Goal: Share content: Share content

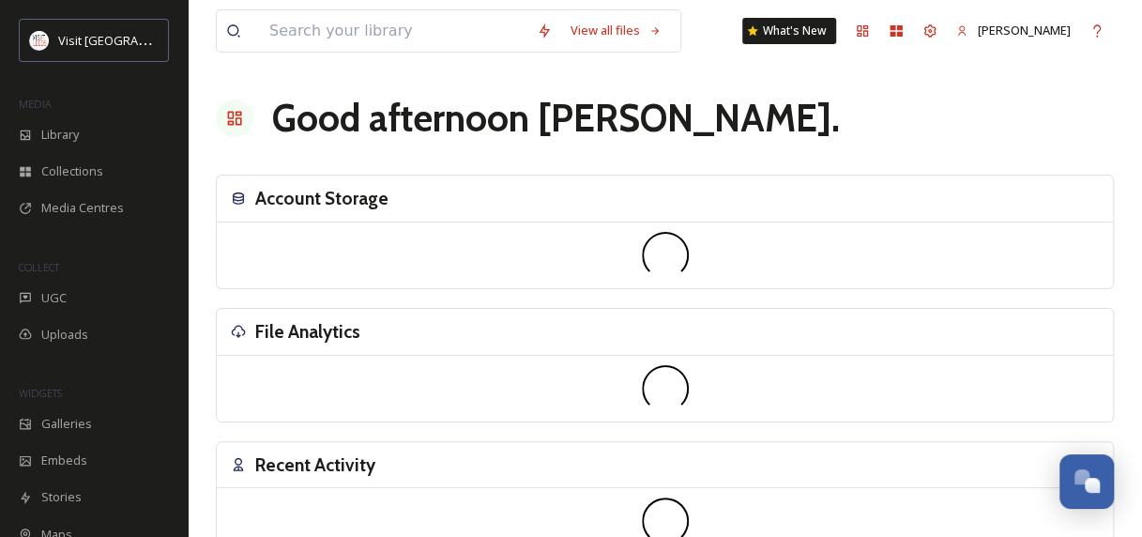
click at [190, 477] on div "View all files What's New [PERSON_NAME] Good afternoon [PERSON_NAME] . Account …" at bounding box center [665, 420] width 955 height 840
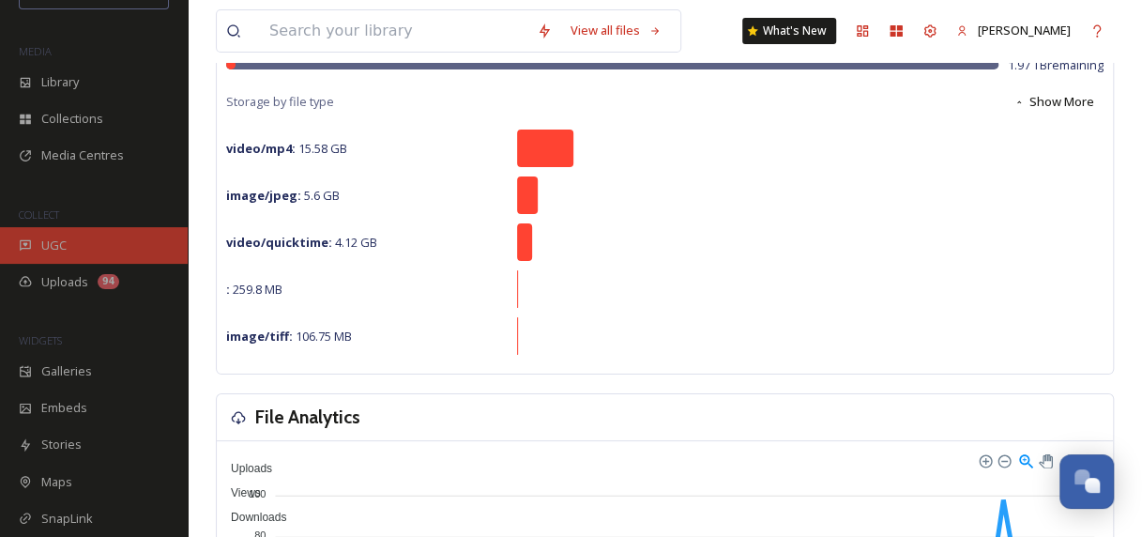
scroll to position [53, 0]
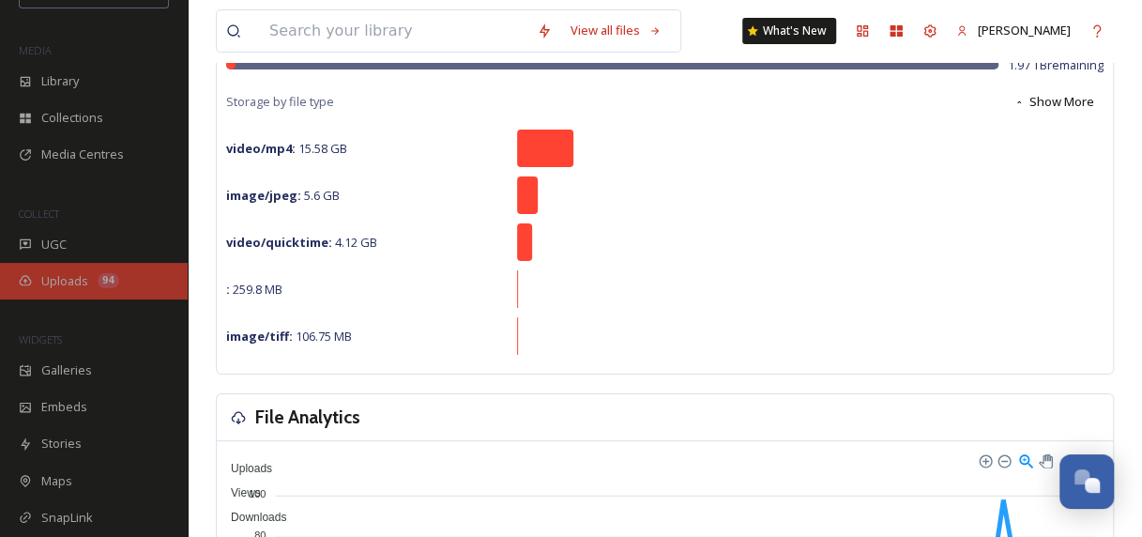
click at [51, 290] on div "Uploads 94" at bounding box center [94, 281] width 188 height 37
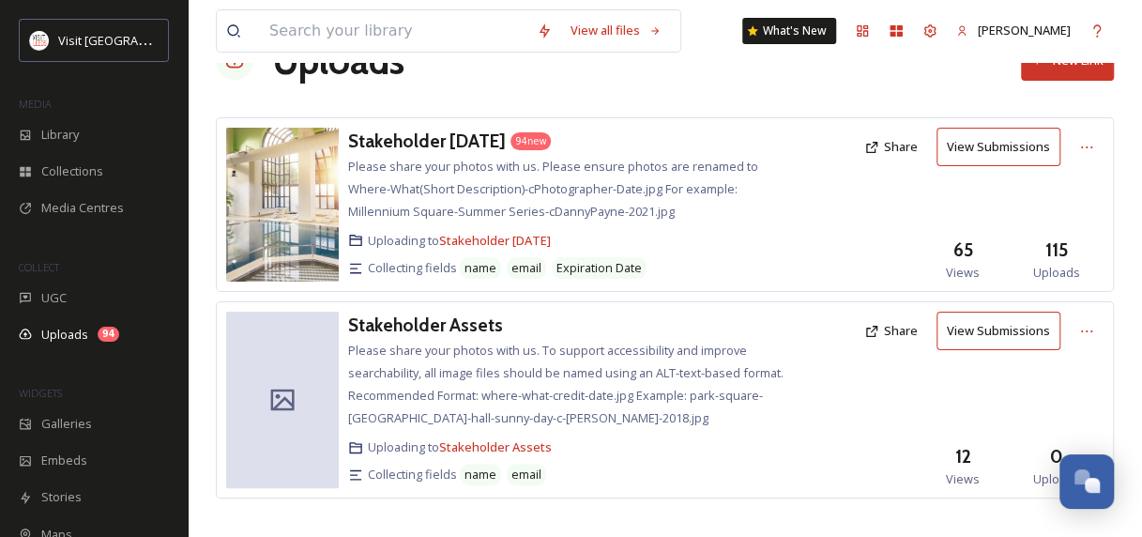
scroll to position [73, 0]
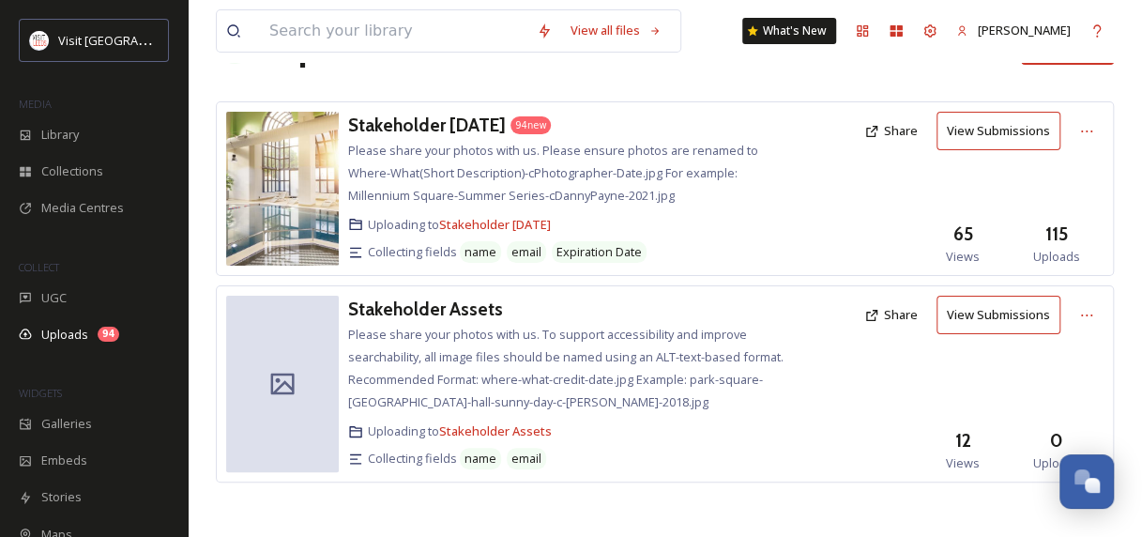
click at [902, 308] on button "Share" at bounding box center [891, 315] width 72 height 37
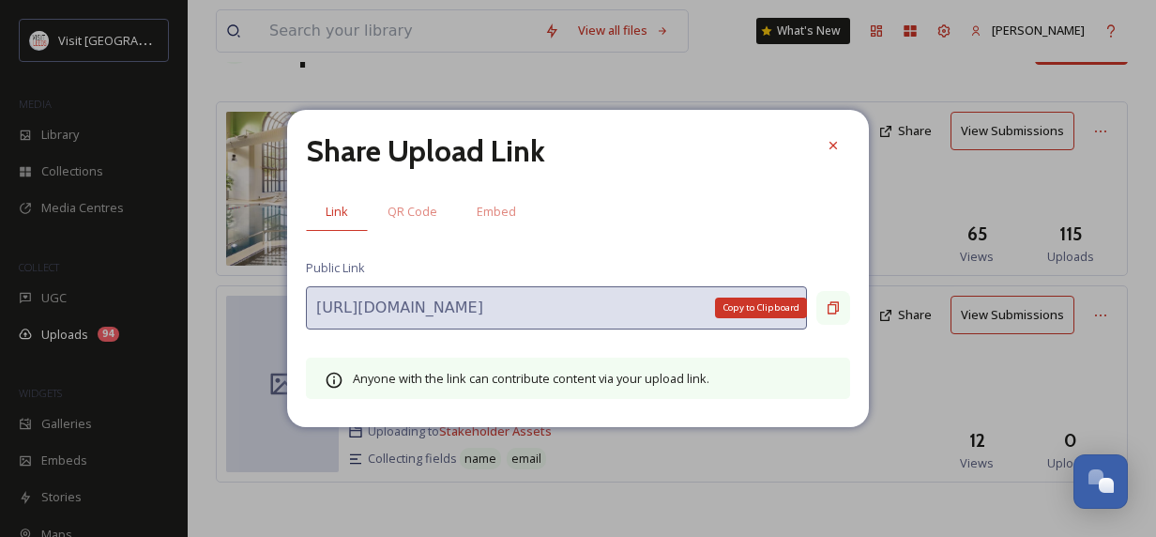
click at [833, 310] on icon at bounding box center [833, 307] width 15 height 15
click at [833, 143] on icon at bounding box center [833, 145] width 15 height 15
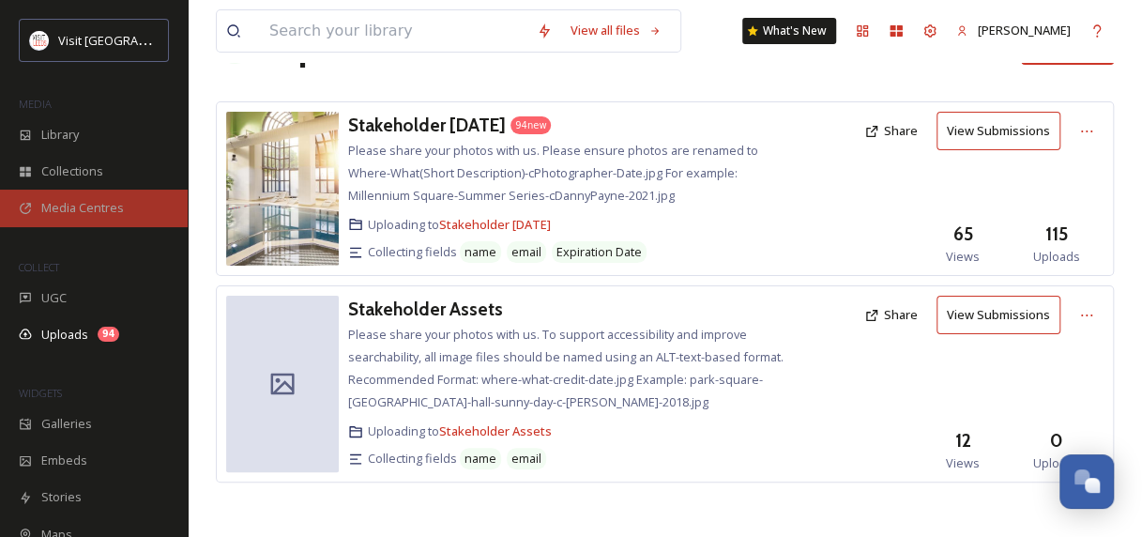
click at [82, 196] on div "Media Centres" at bounding box center [94, 208] width 188 height 37
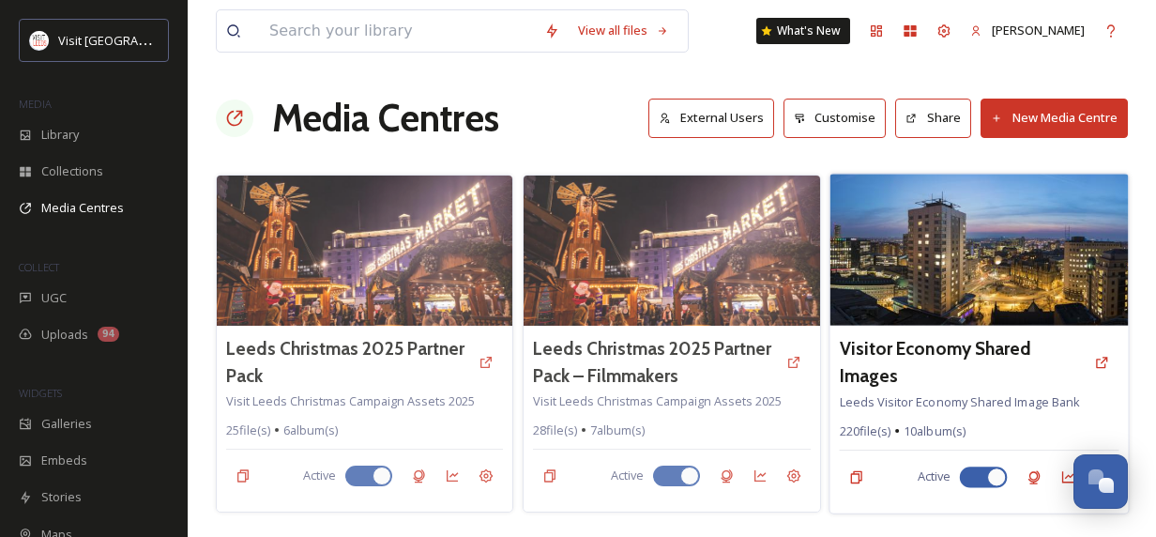
click at [1012, 228] on img at bounding box center [979, 250] width 298 height 152
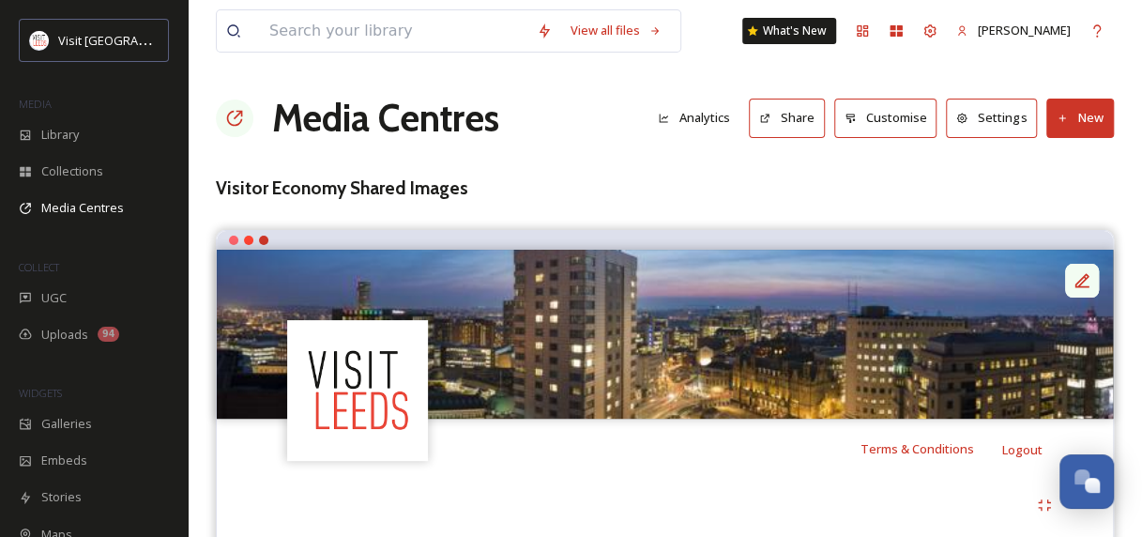
click at [1098, 270] on div at bounding box center [1082, 281] width 34 height 34
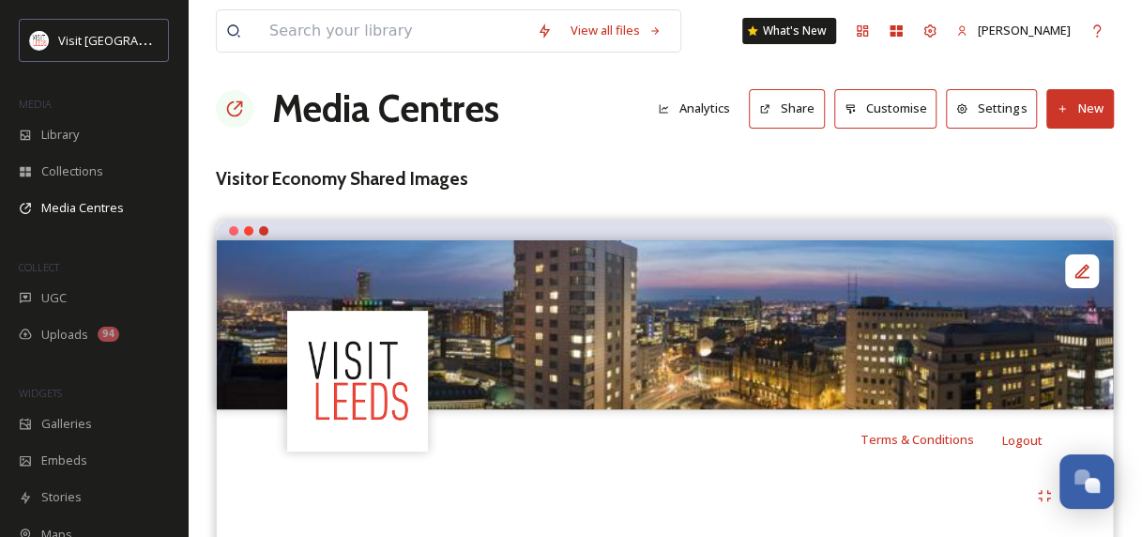
scroll to position [8, 0]
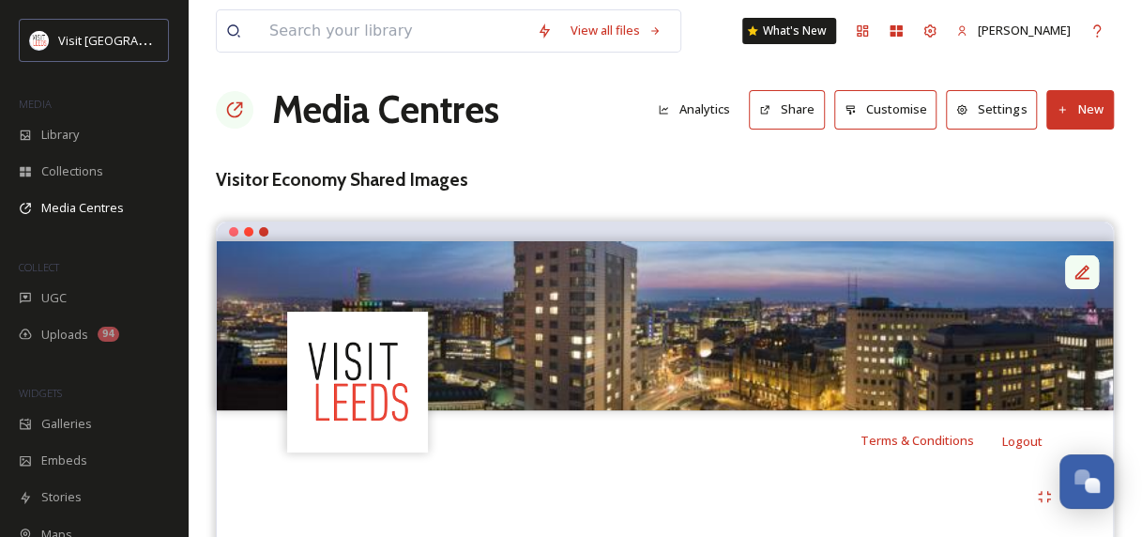
click at [1088, 263] on icon at bounding box center [1082, 272] width 19 height 19
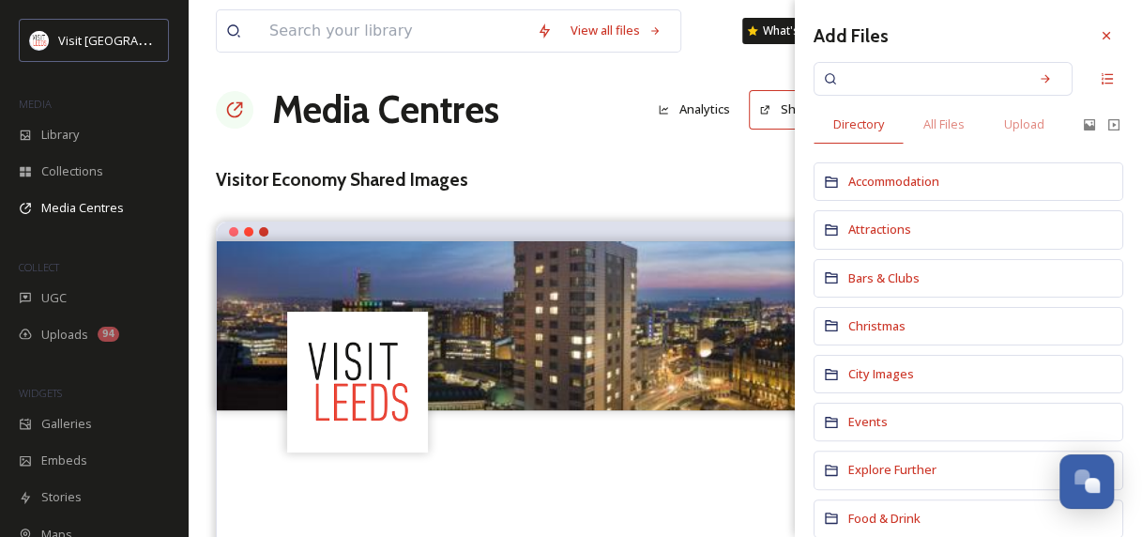
click at [557, 263] on img at bounding box center [665, 325] width 896 height 169
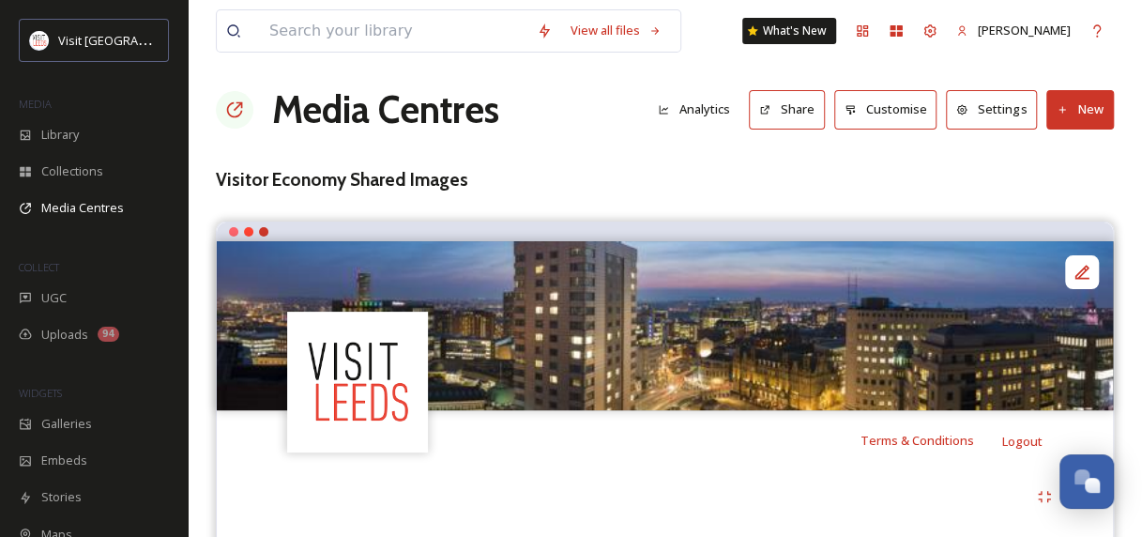
click at [785, 119] on button "Share" at bounding box center [787, 109] width 76 height 38
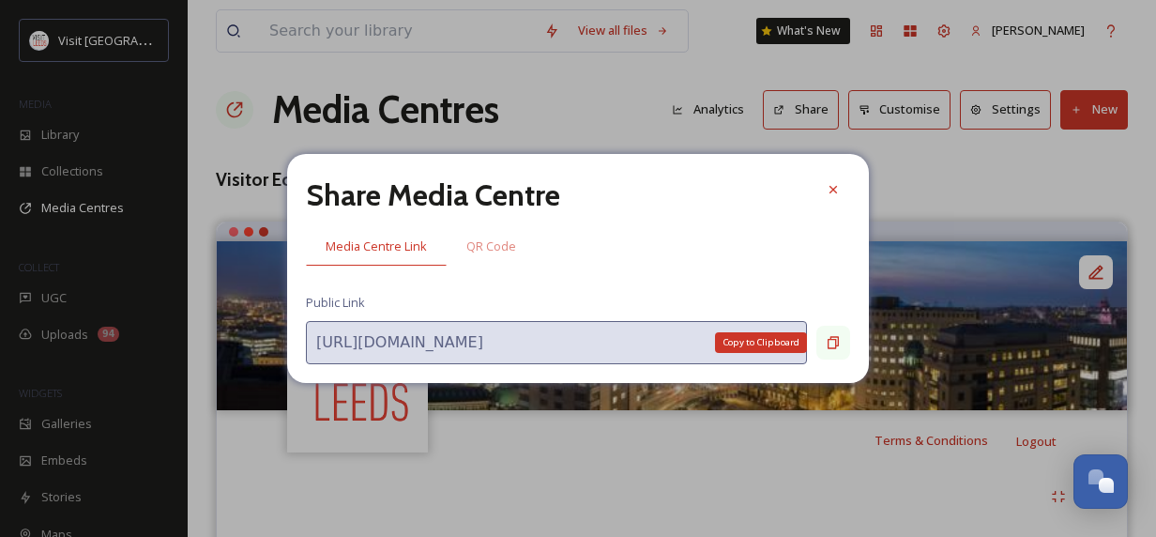
click at [828, 344] on icon at bounding box center [833, 343] width 11 height 12
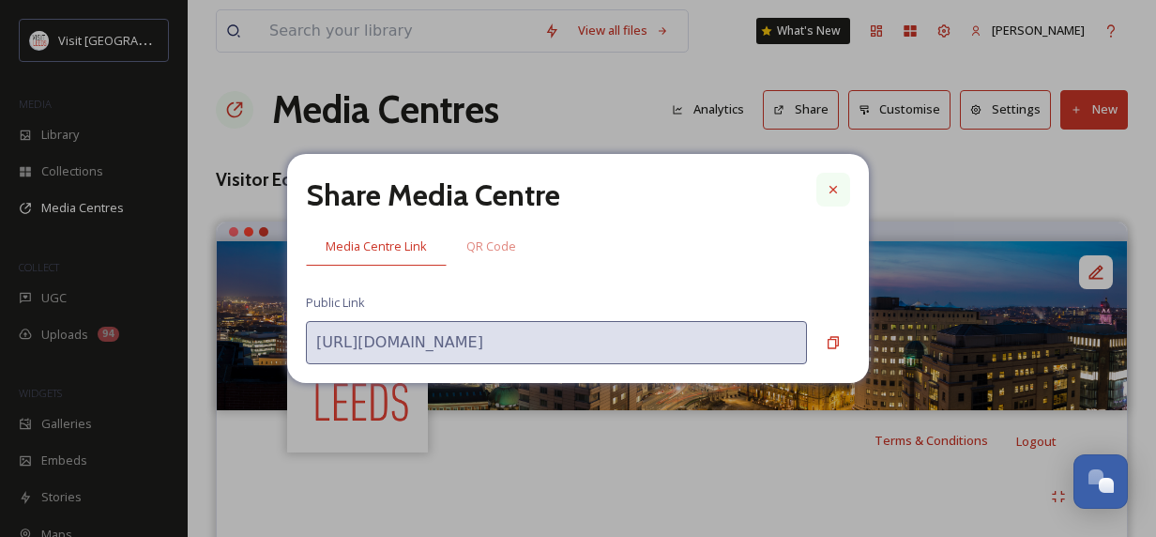
click at [824, 188] on div at bounding box center [834, 190] width 34 height 34
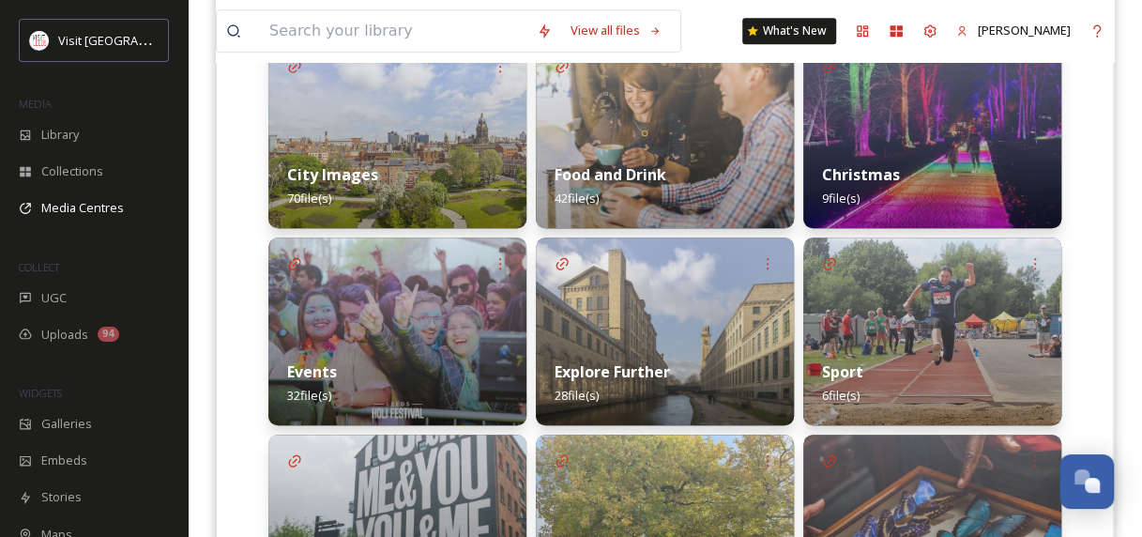
scroll to position [511, 0]
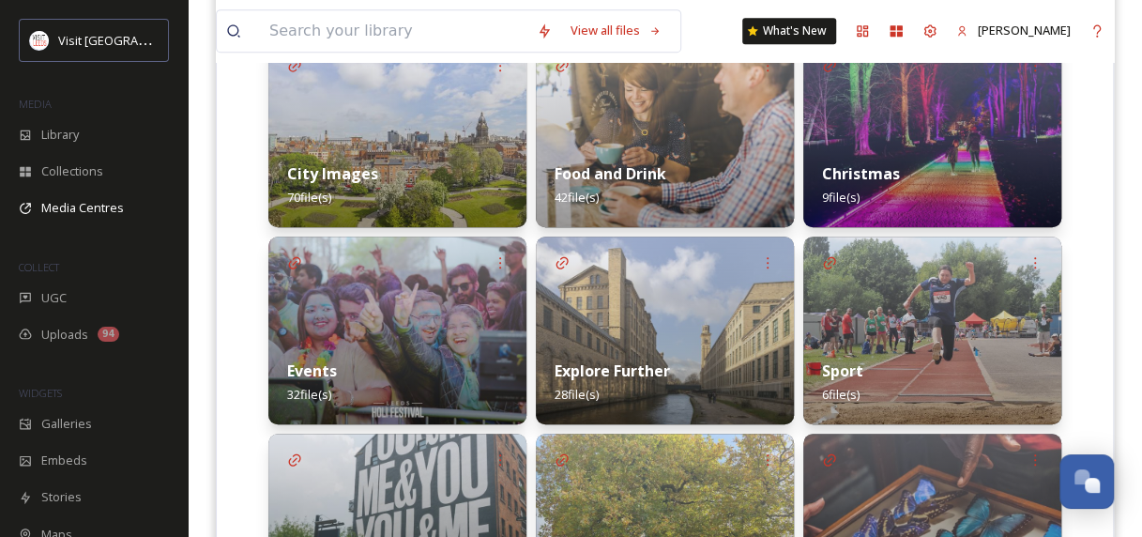
click at [385, 161] on div "City Images 70 file(s)" at bounding box center [397, 186] width 258 height 84
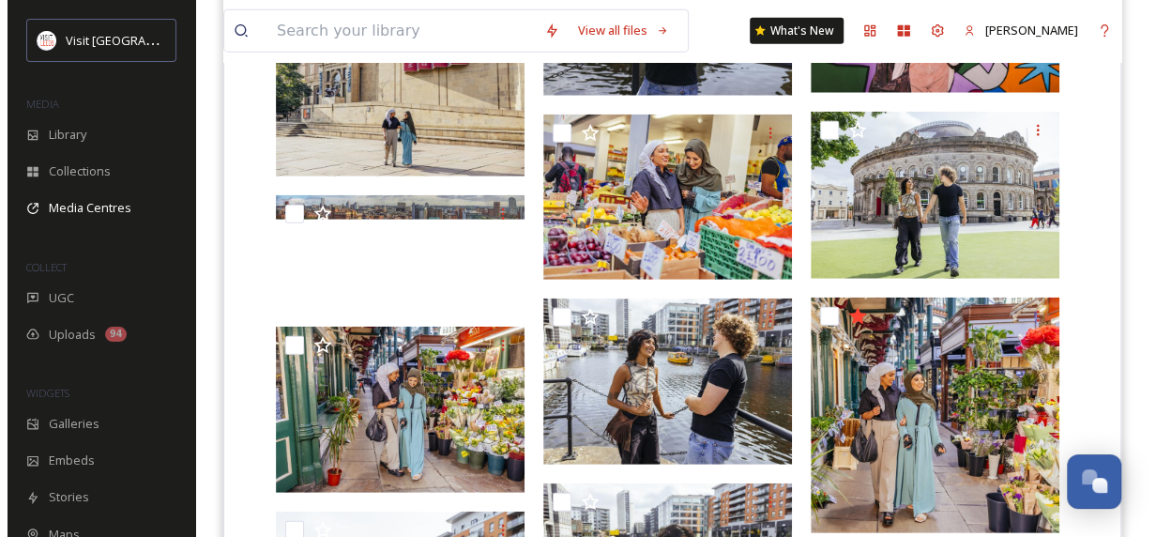
scroll to position [2051, 0]
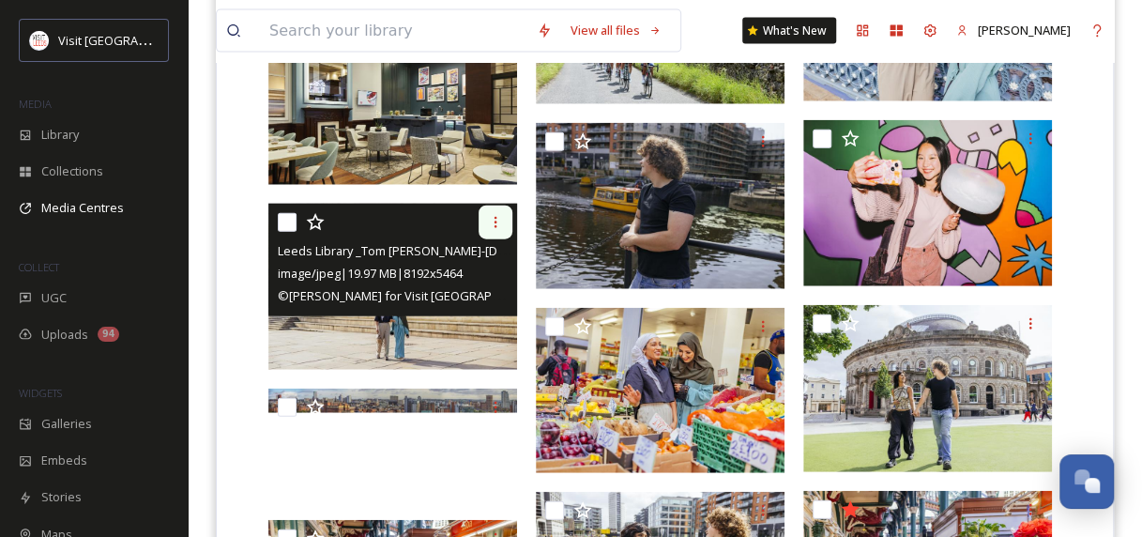
click at [496, 225] on icon at bounding box center [496, 222] width 3 height 11
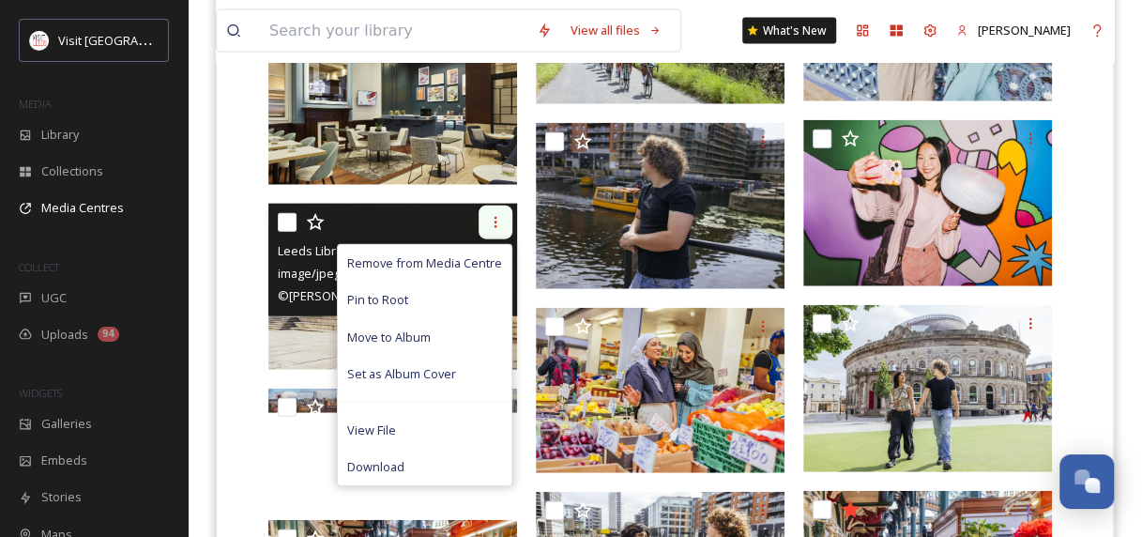
click at [482, 216] on div at bounding box center [496, 223] width 34 height 34
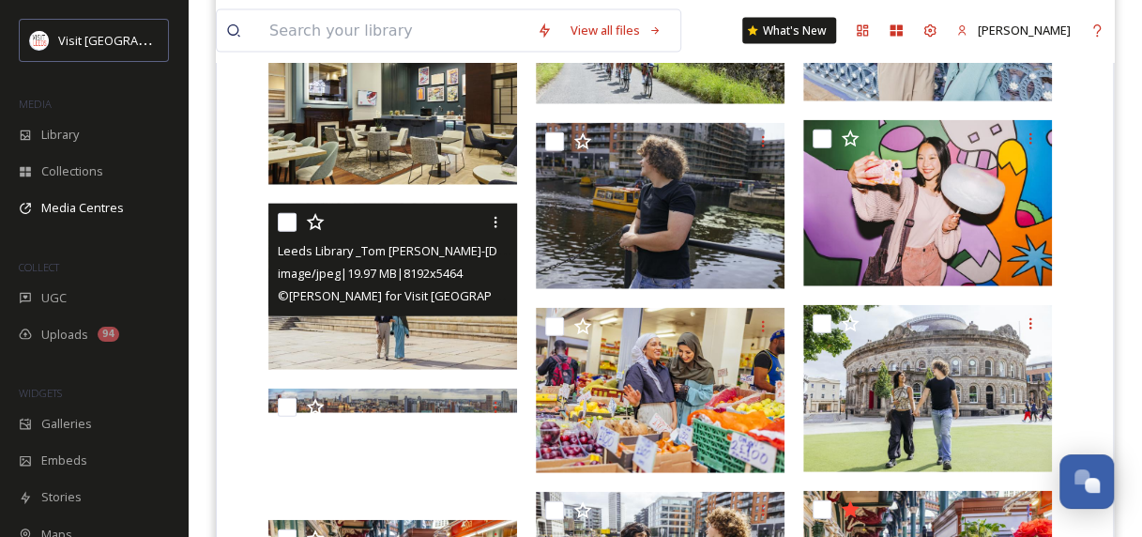
click at [373, 296] on span "© [PERSON_NAME] for Visit [GEOGRAPHIC_DATA]" at bounding box center [414, 295] width 272 height 18
click at [495, 217] on icon at bounding box center [496, 222] width 3 height 11
click at [283, 332] on img at bounding box center [392, 287] width 249 height 166
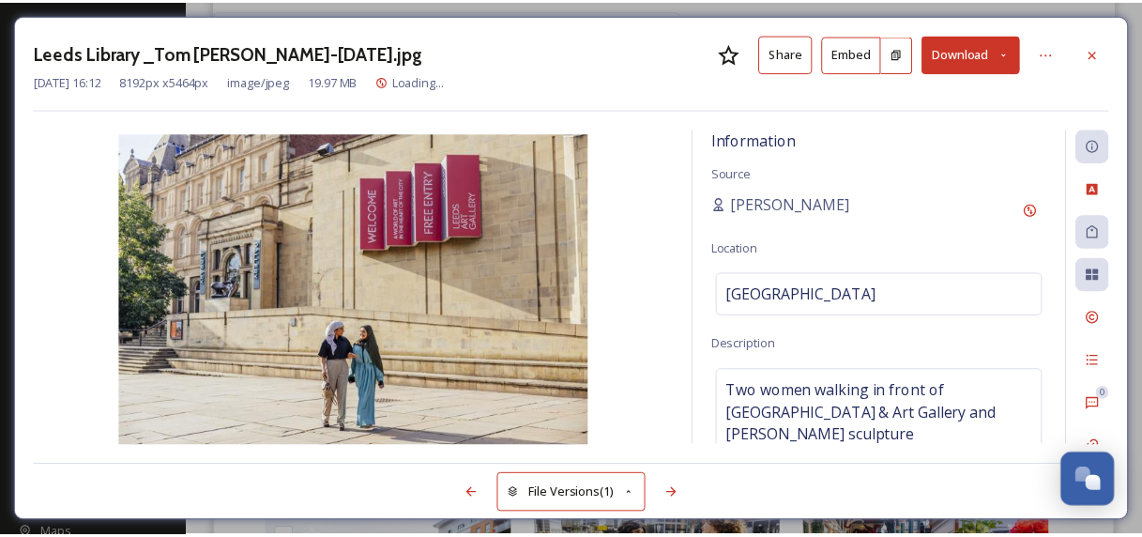
scroll to position [2077, 0]
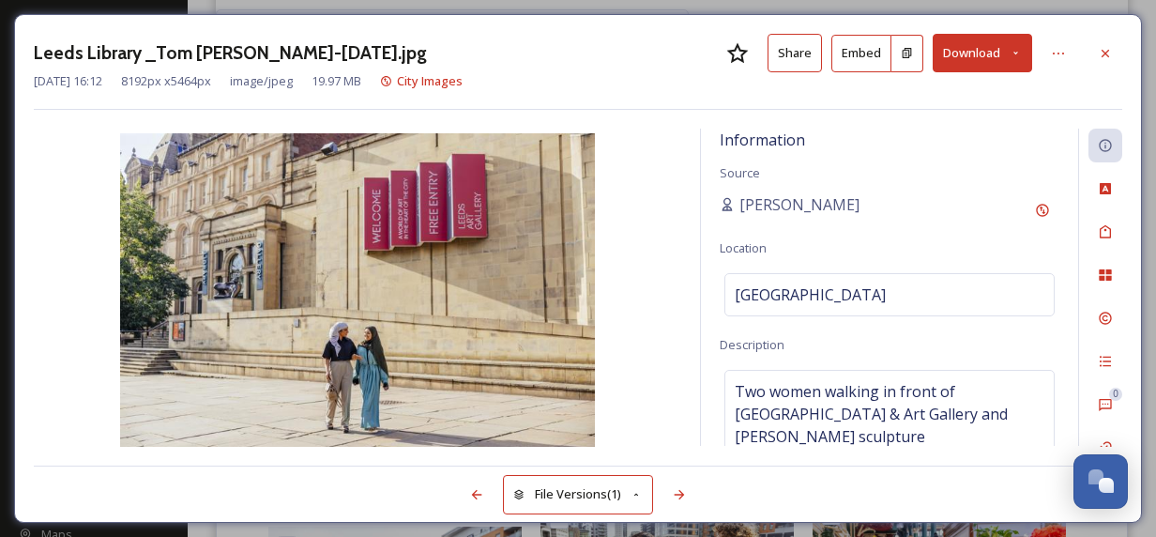
click at [787, 55] on button "Share" at bounding box center [795, 53] width 54 height 38
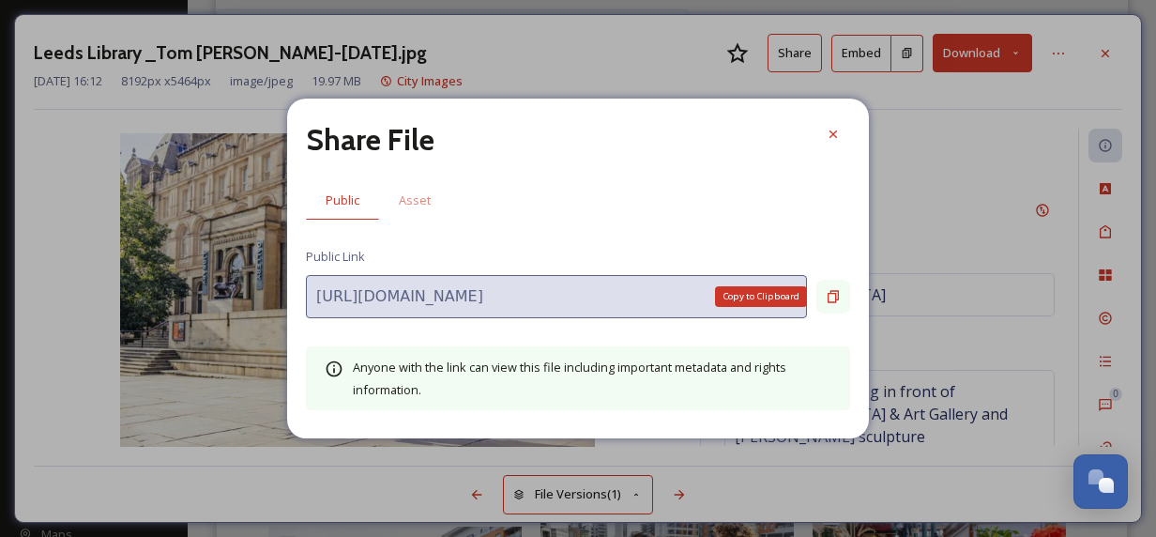
click at [837, 291] on icon at bounding box center [833, 297] width 11 height 12
click at [832, 138] on icon at bounding box center [833, 134] width 15 height 15
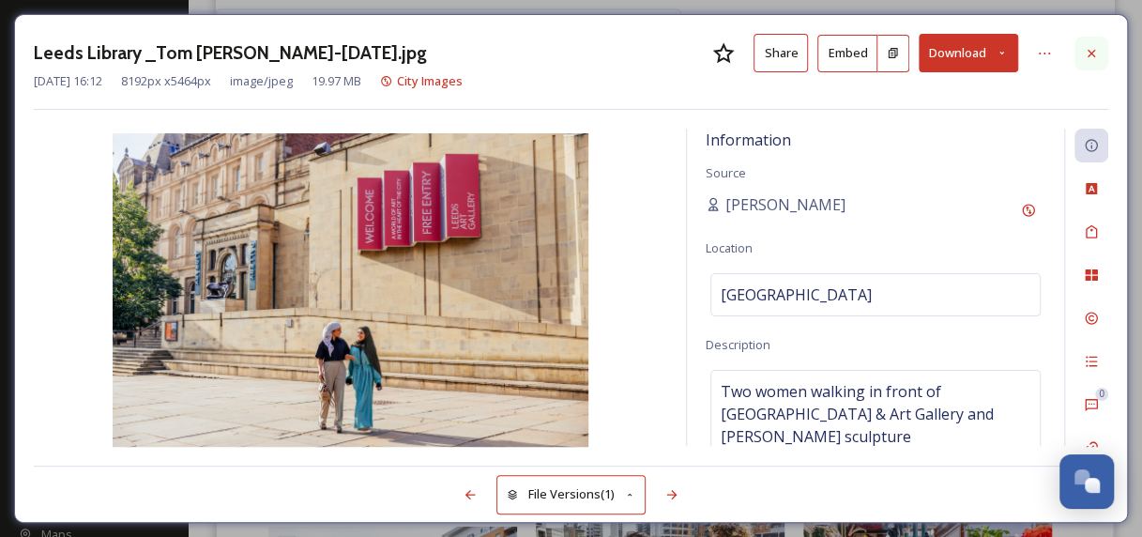
click at [1095, 48] on icon at bounding box center [1091, 53] width 15 height 15
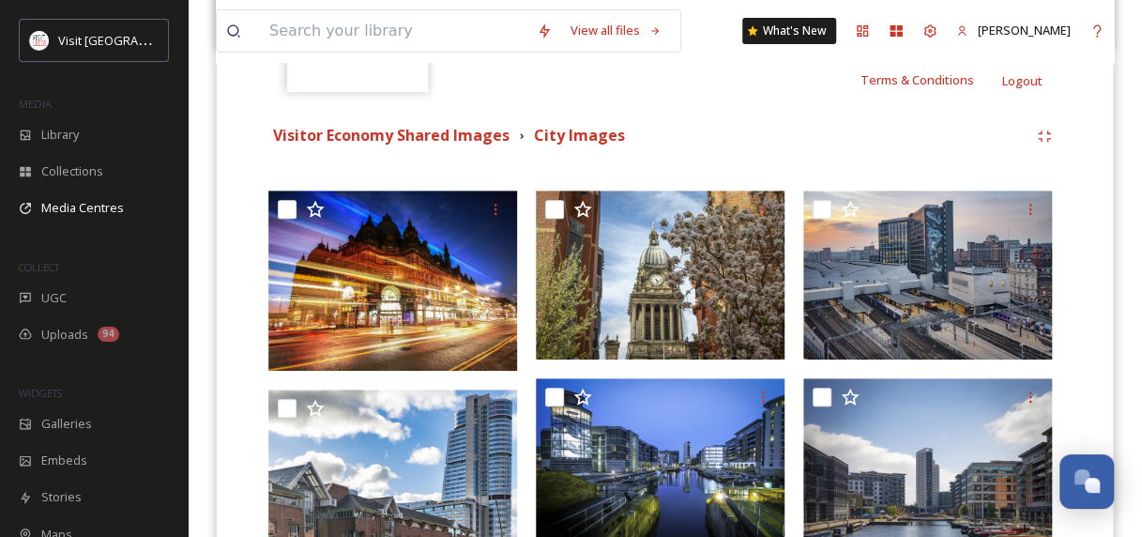
scroll to position [135, 0]
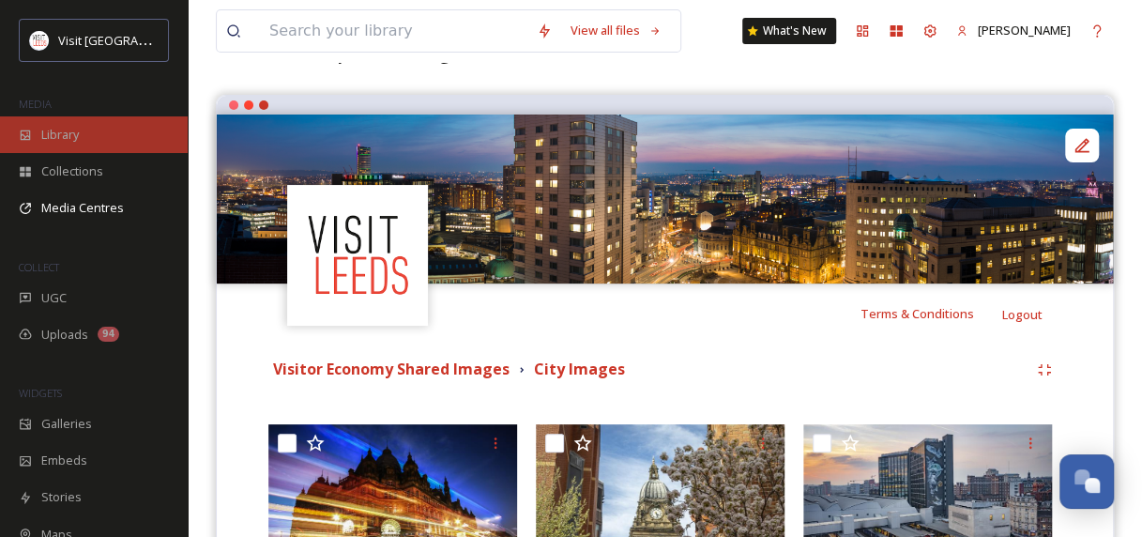
click at [76, 126] on span "Library" at bounding box center [60, 135] width 38 height 18
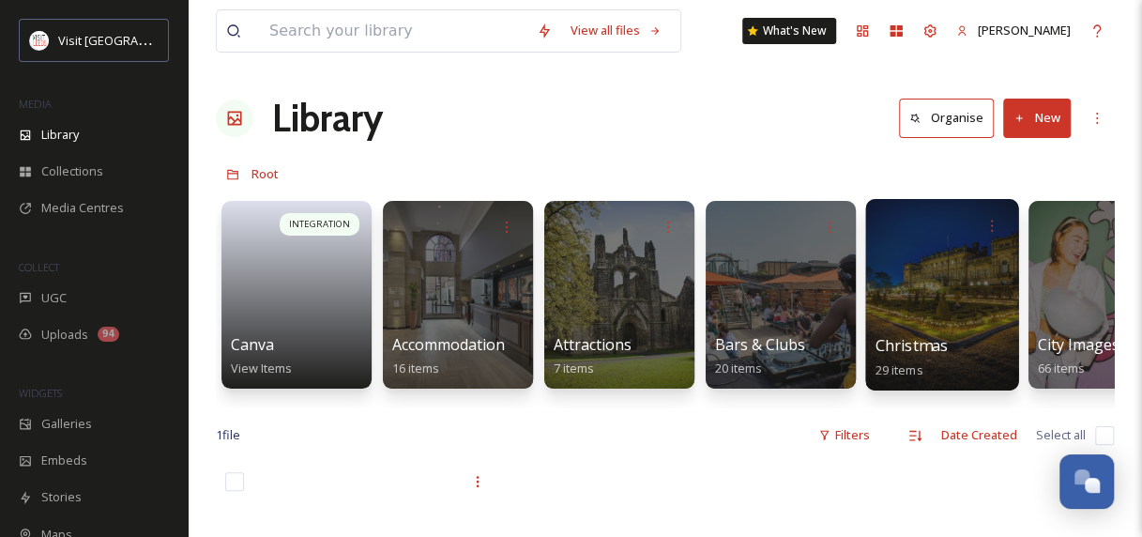
click at [890, 284] on div at bounding box center [941, 294] width 153 height 191
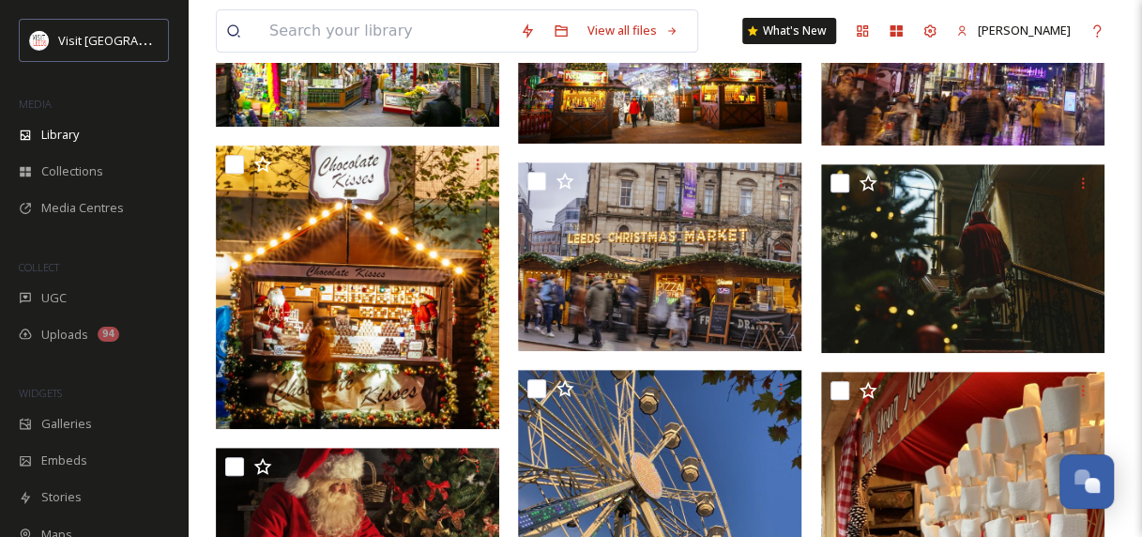
scroll to position [300, 0]
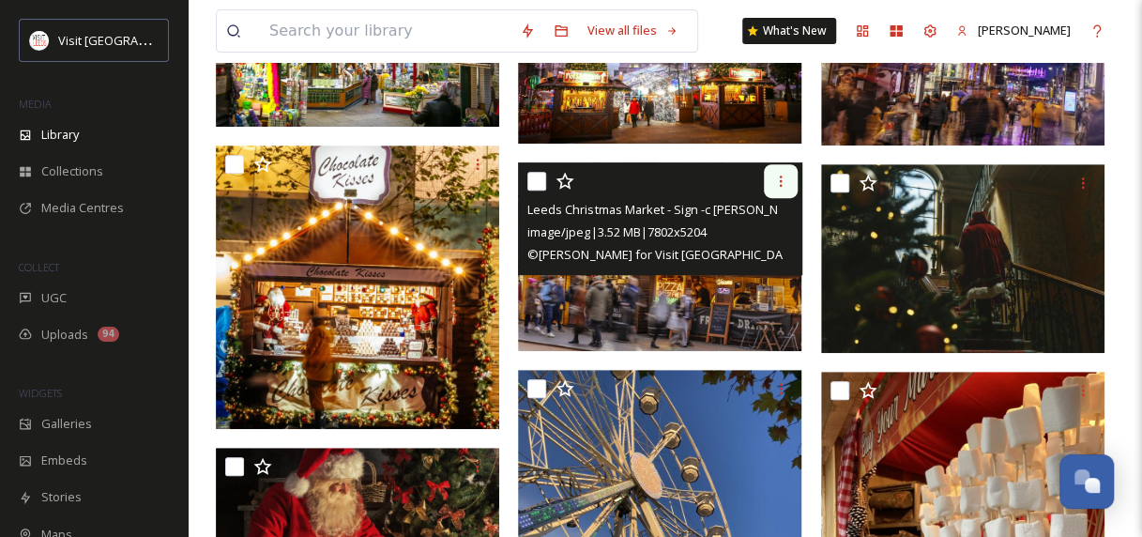
click at [783, 175] on icon at bounding box center [780, 181] width 15 height 15
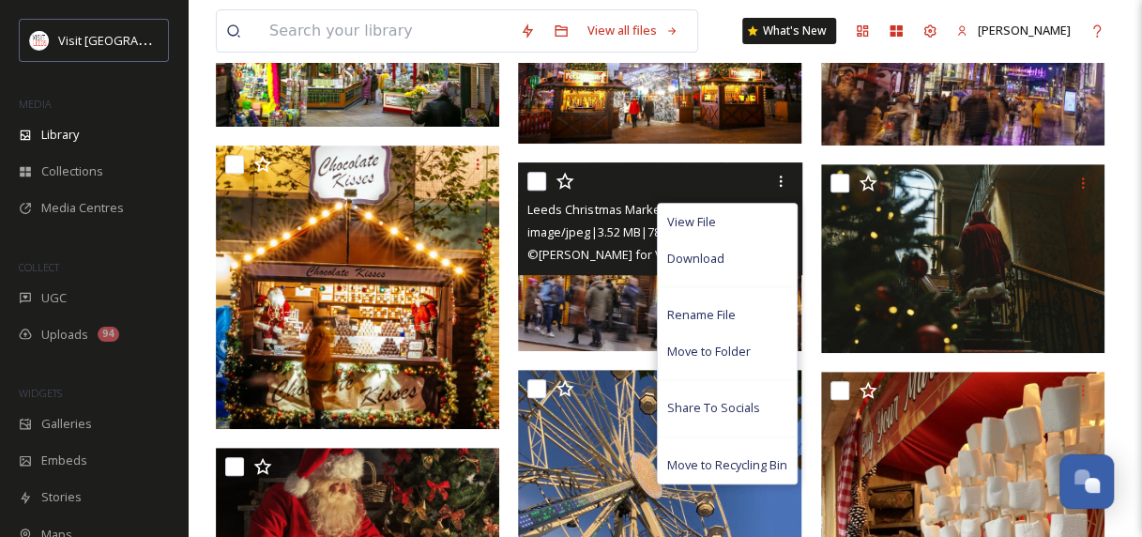
click at [575, 293] on img at bounding box center [659, 256] width 283 height 189
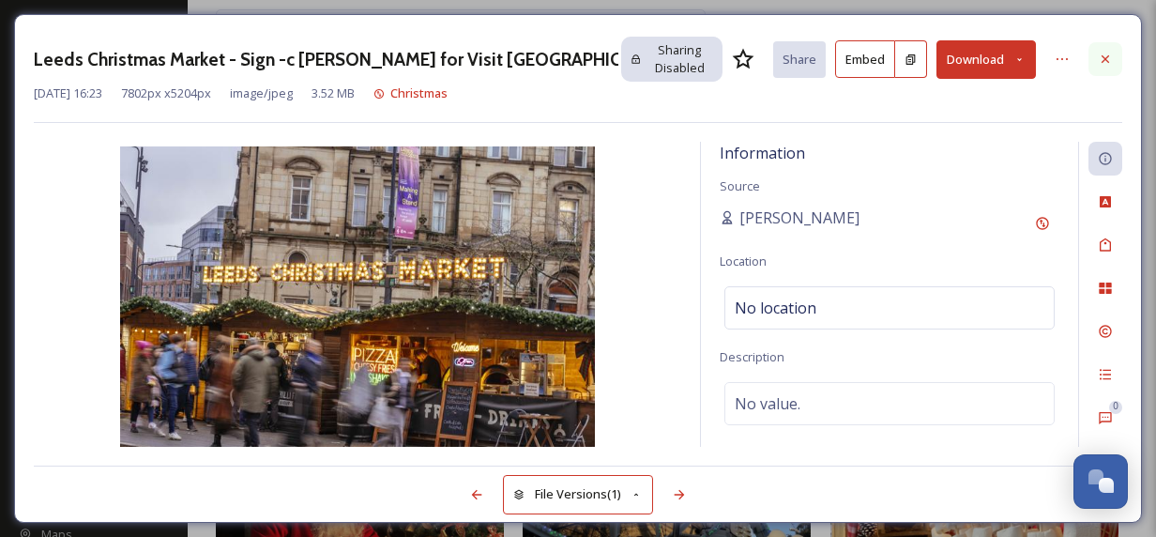
click at [1120, 56] on div at bounding box center [1106, 59] width 34 height 34
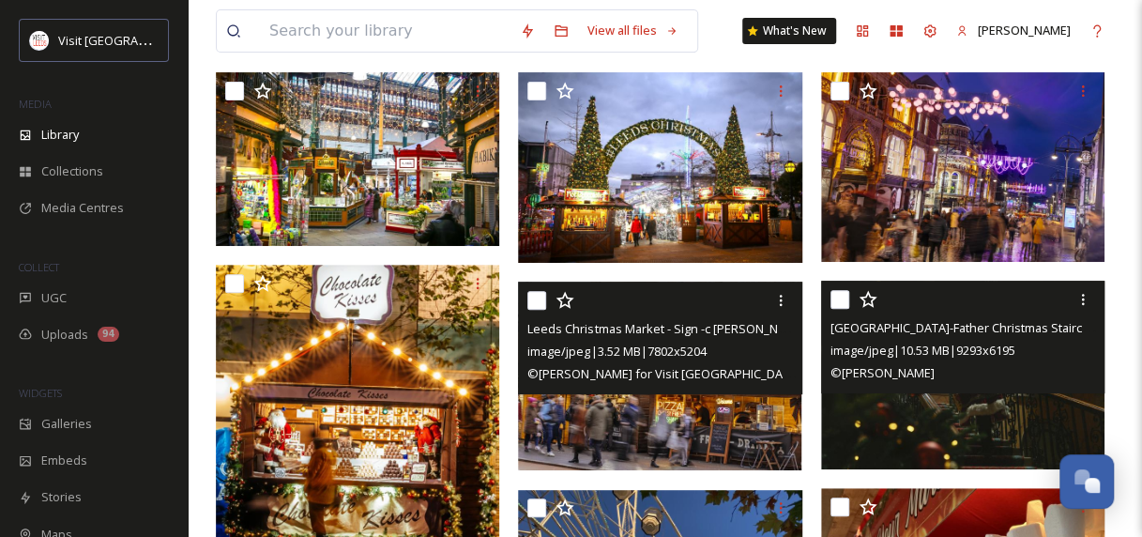
scroll to position [184, 0]
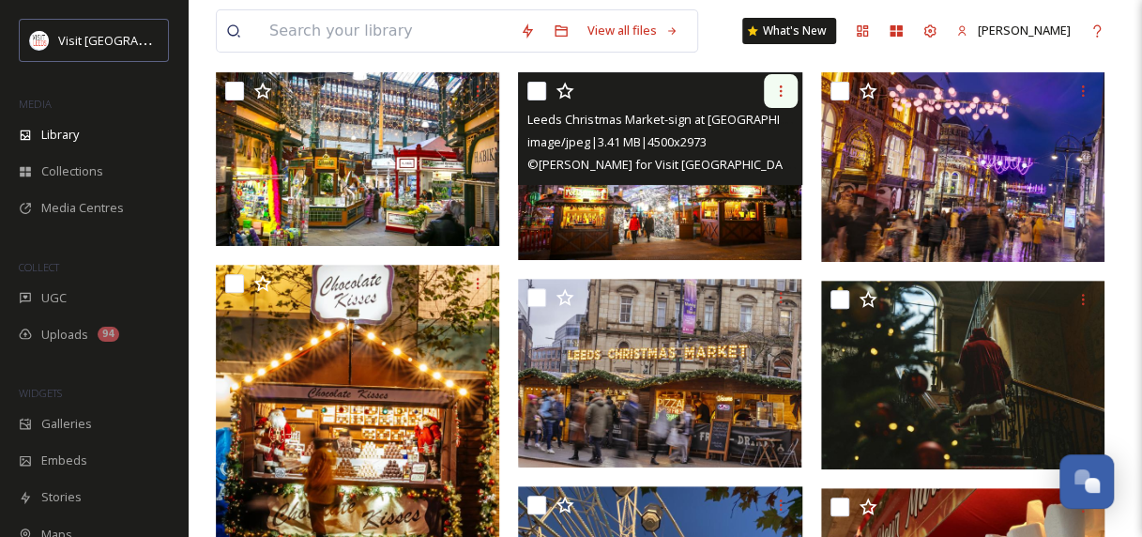
click at [786, 95] on icon at bounding box center [780, 91] width 15 height 15
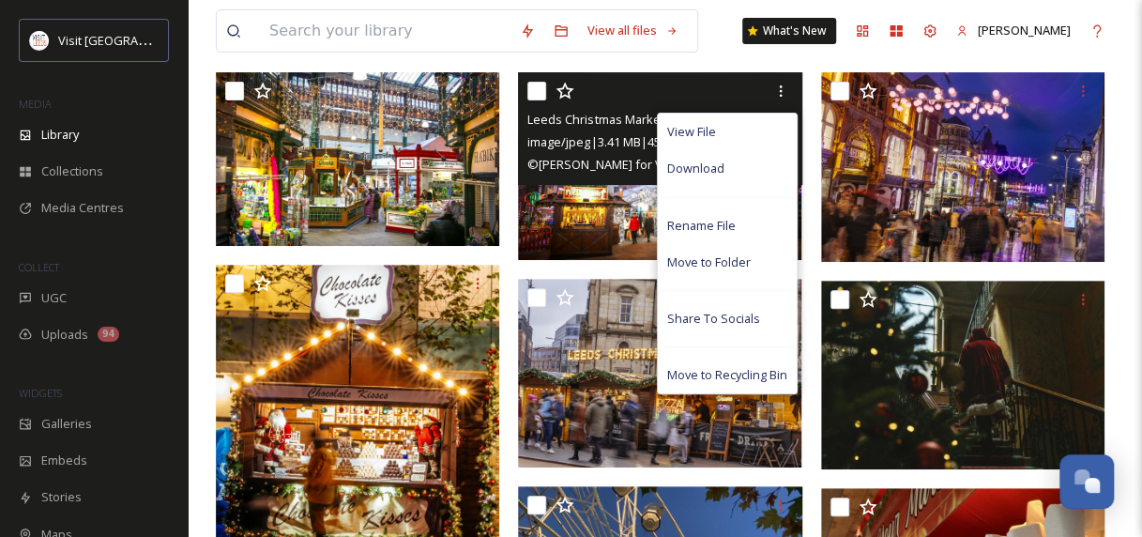
click at [603, 134] on span "image/jpeg | 3.41 MB | 4500 x 2973" at bounding box center [616, 141] width 178 height 17
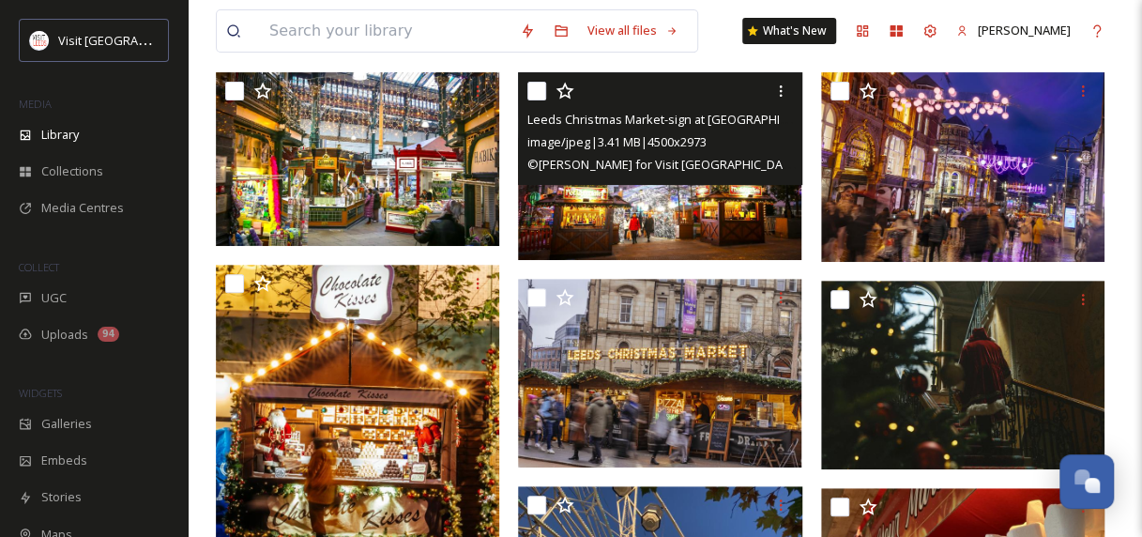
click at [634, 205] on img at bounding box center [659, 165] width 283 height 187
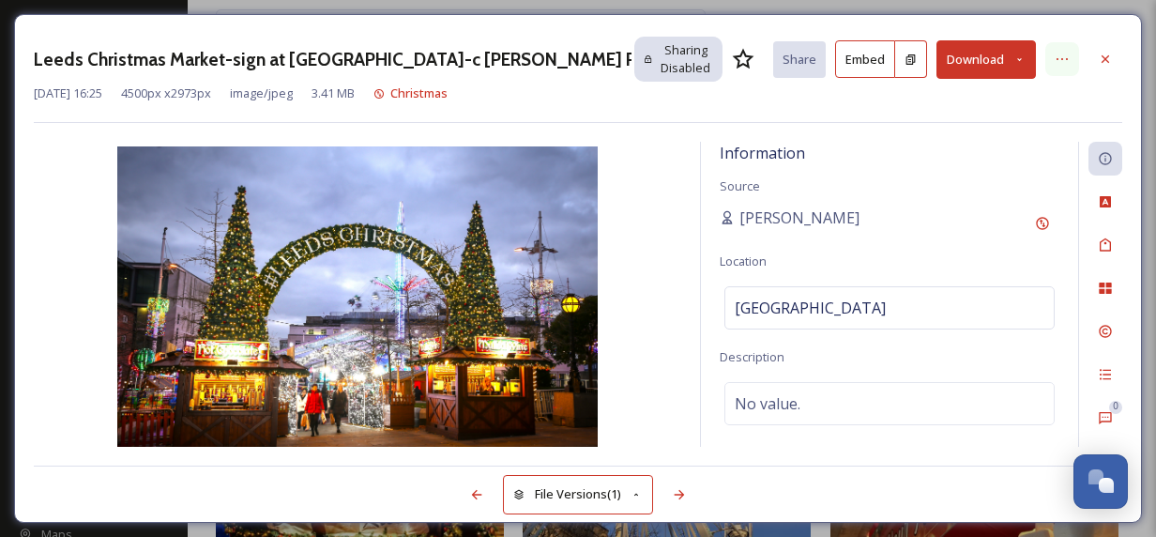
click at [1063, 58] on icon at bounding box center [1062, 59] width 15 height 15
click at [1059, 23] on div "Leeds Christmas Market-sign at [GEOGRAPHIC_DATA]-c [PERSON_NAME] Photography fo…" at bounding box center [578, 268] width 1128 height 509
click at [1097, 53] on div at bounding box center [1106, 59] width 34 height 34
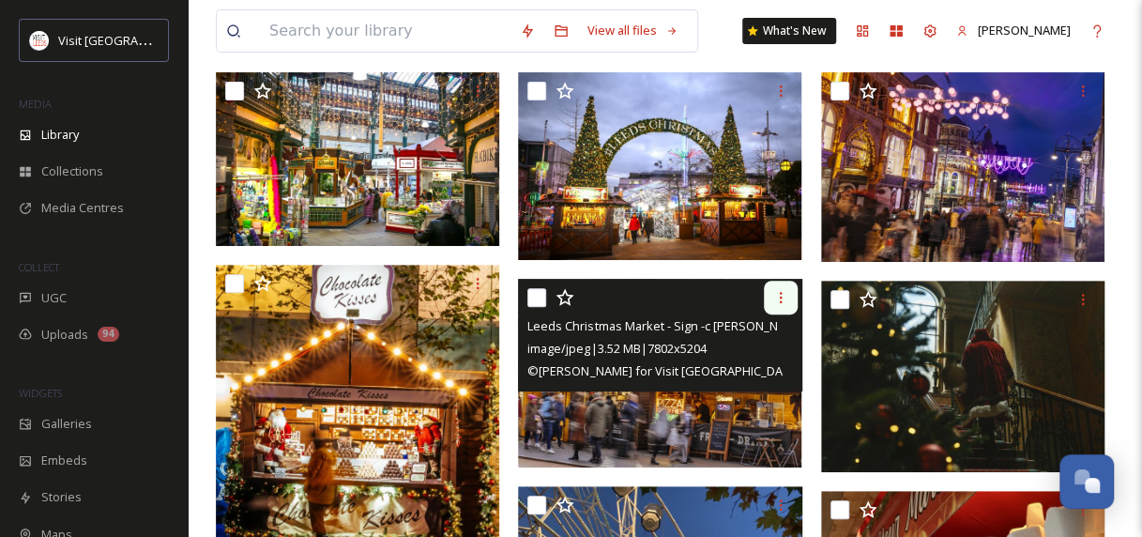
click at [781, 299] on icon at bounding box center [780, 297] width 15 height 15
click at [603, 411] on img at bounding box center [659, 373] width 283 height 189
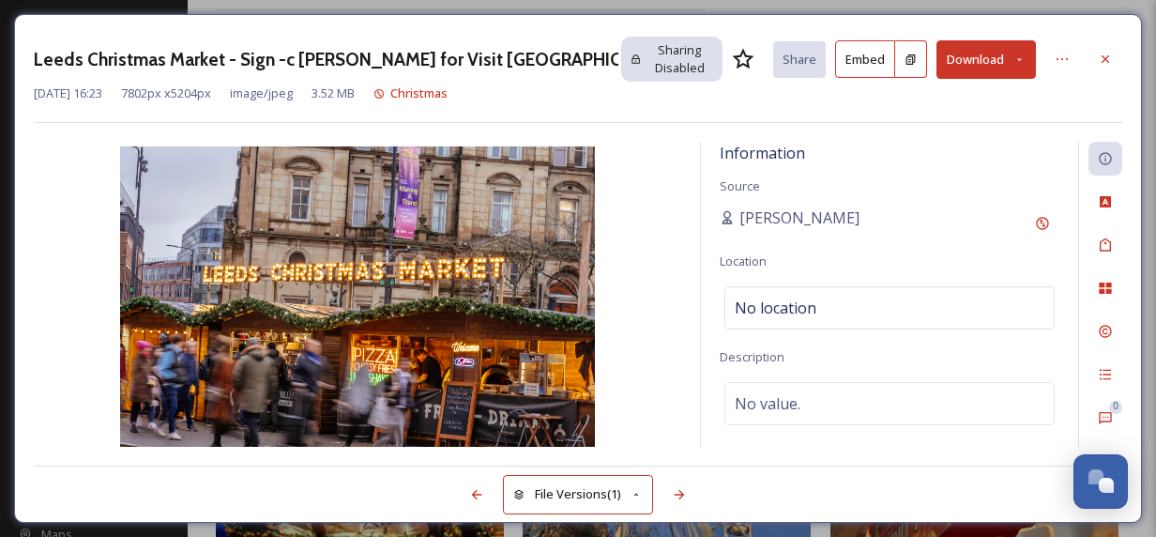
click at [603, 411] on img at bounding box center [358, 304] width 648 height 317
click at [1101, 49] on div at bounding box center [1106, 59] width 34 height 34
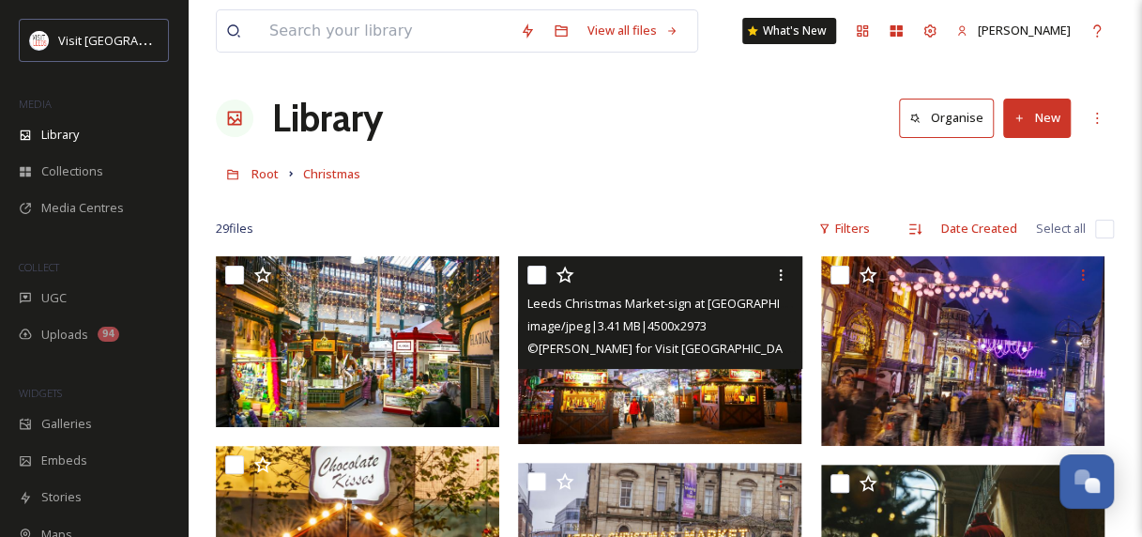
scroll to position [166, 0]
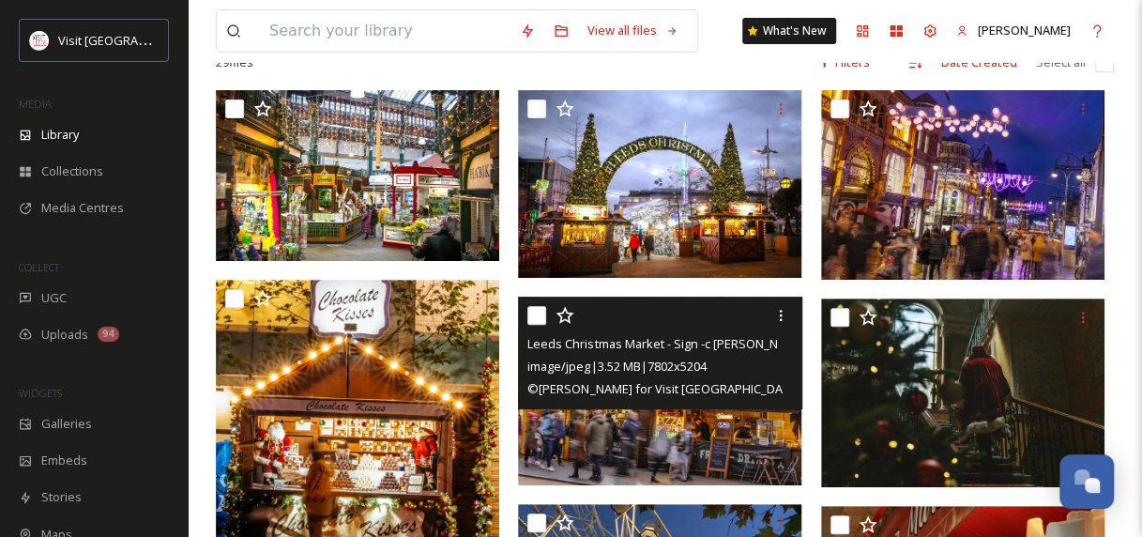
click at [684, 416] on img at bounding box center [659, 391] width 283 height 189
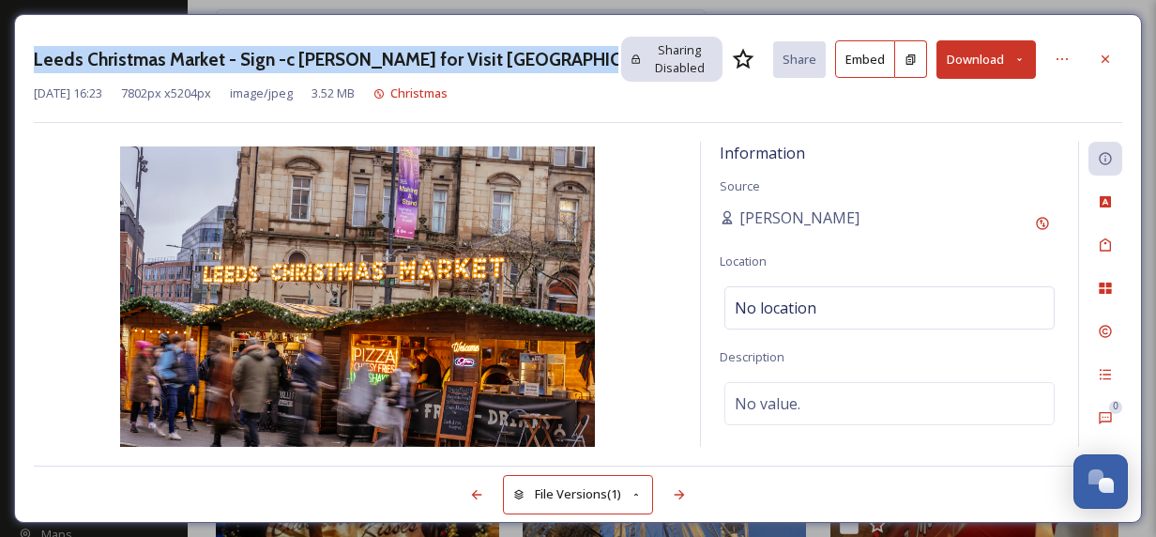
drag, startPoint x: 598, startPoint y: 57, endPoint x: 6, endPoint y: 38, distance: 592.5
click at [6, 38] on div "Leeds Christmas Market - Sign -c [PERSON_NAME] for Visit [GEOGRAPHIC_DATA] - Ch…" at bounding box center [578, 268] width 1156 height 537
copy h3 "Leeds Christmas Market - Sign -c [PERSON_NAME] for Visit Leeds - Christmas 2"
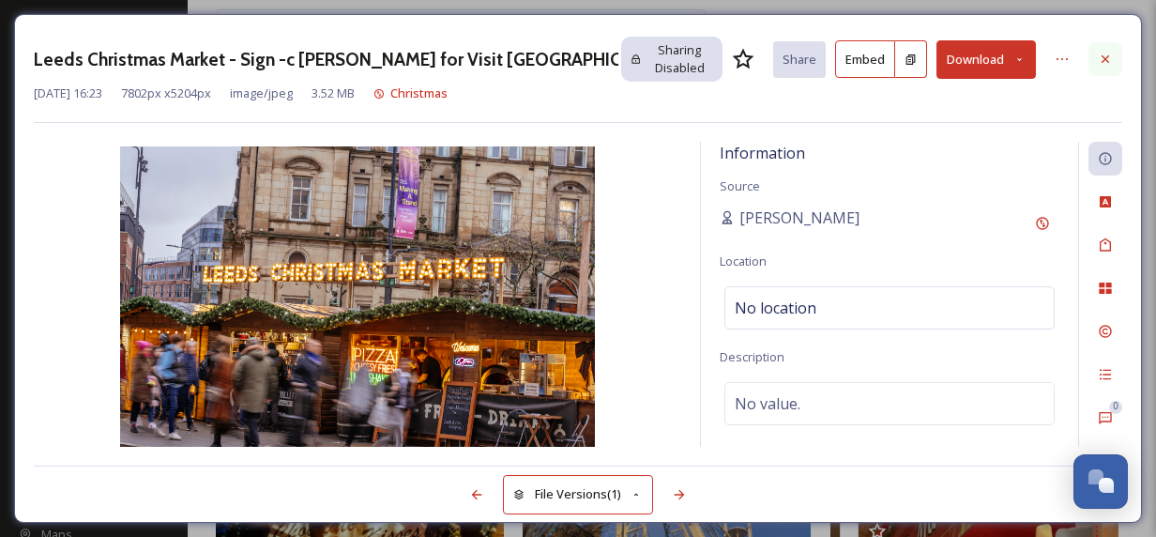
click at [1109, 56] on icon at bounding box center [1105, 59] width 15 height 15
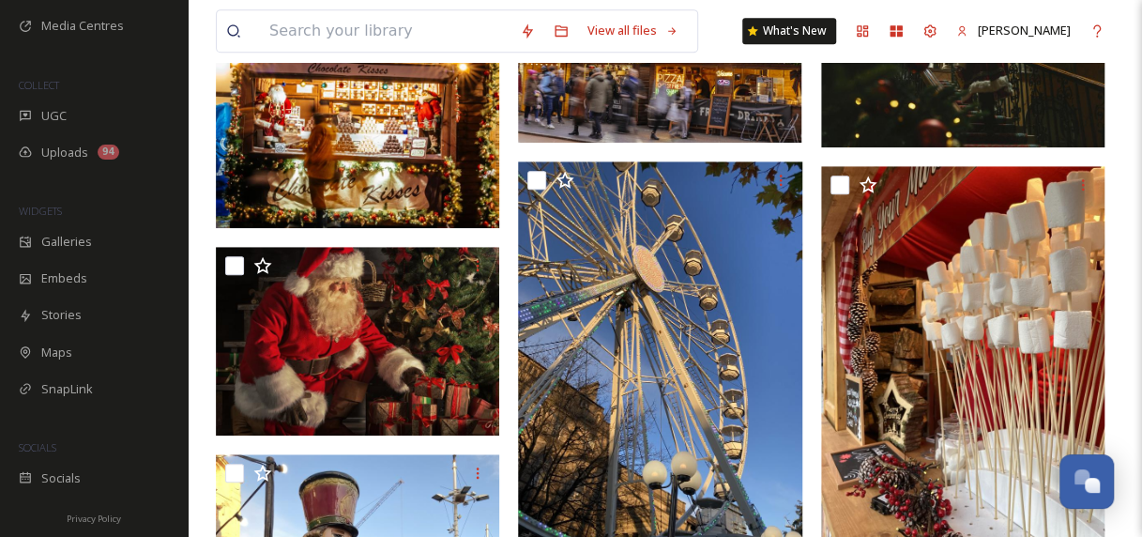
scroll to position [116, 0]
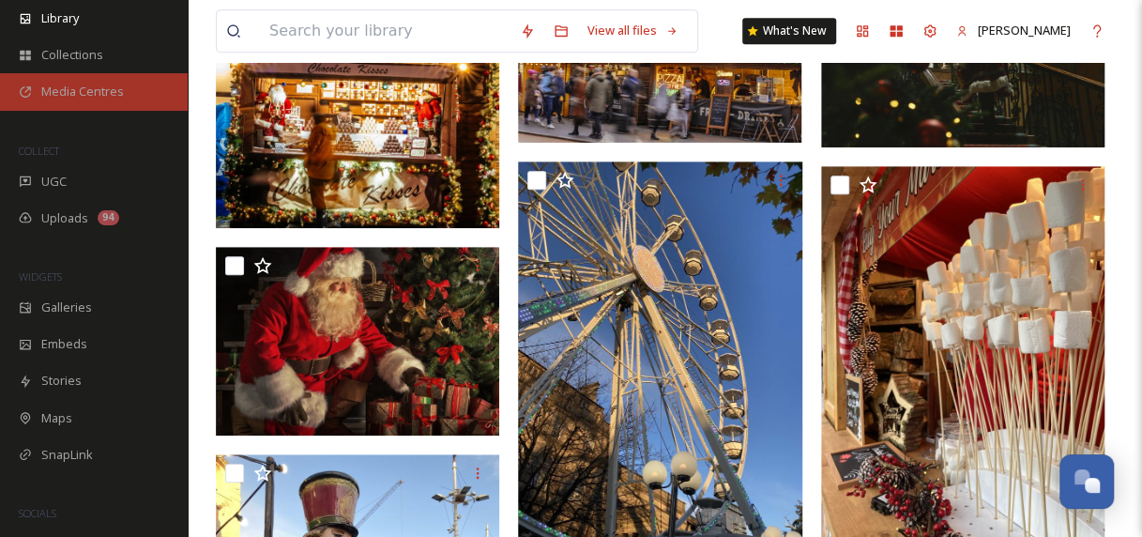
click at [126, 78] on div "Media Centres" at bounding box center [94, 91] width 188 height 37
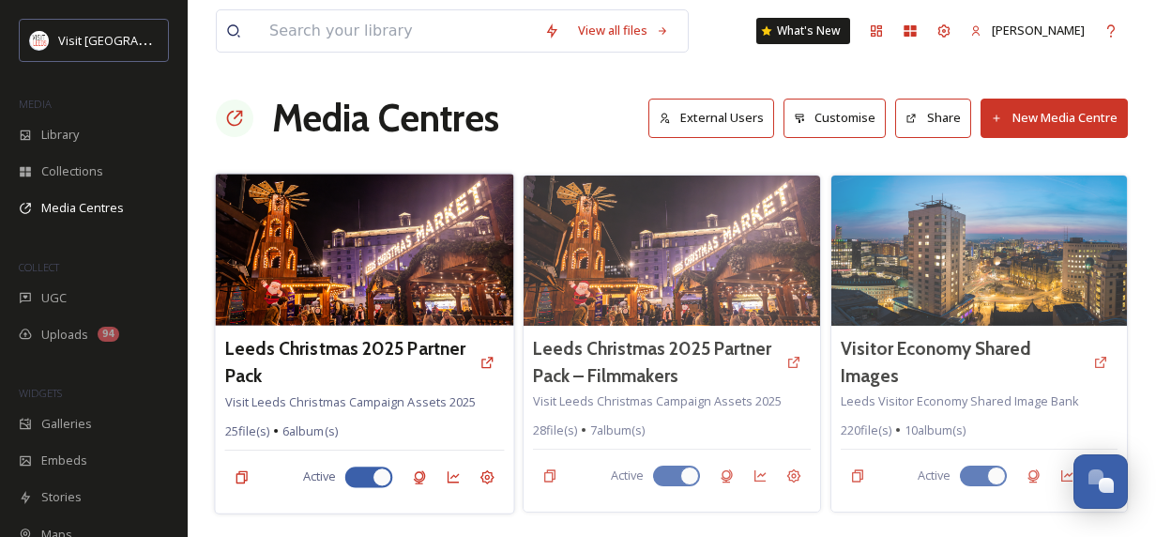
click at [342, 277] on img at bounding box center [364, 250] width 298 height 152
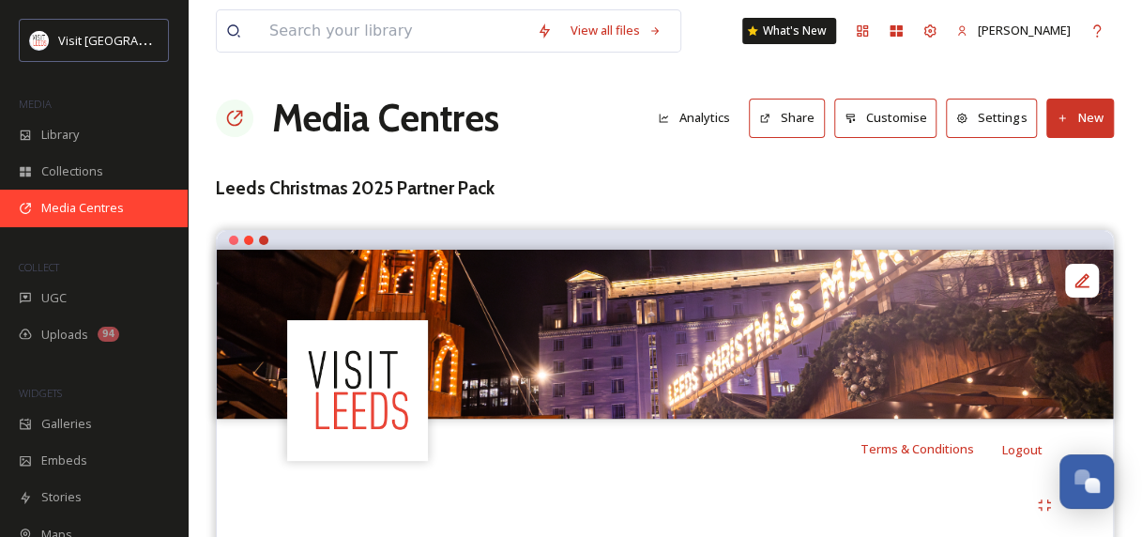
click at [83, 199] on span "Media Centres" at bounding box center [82, 208] width 83 height 18
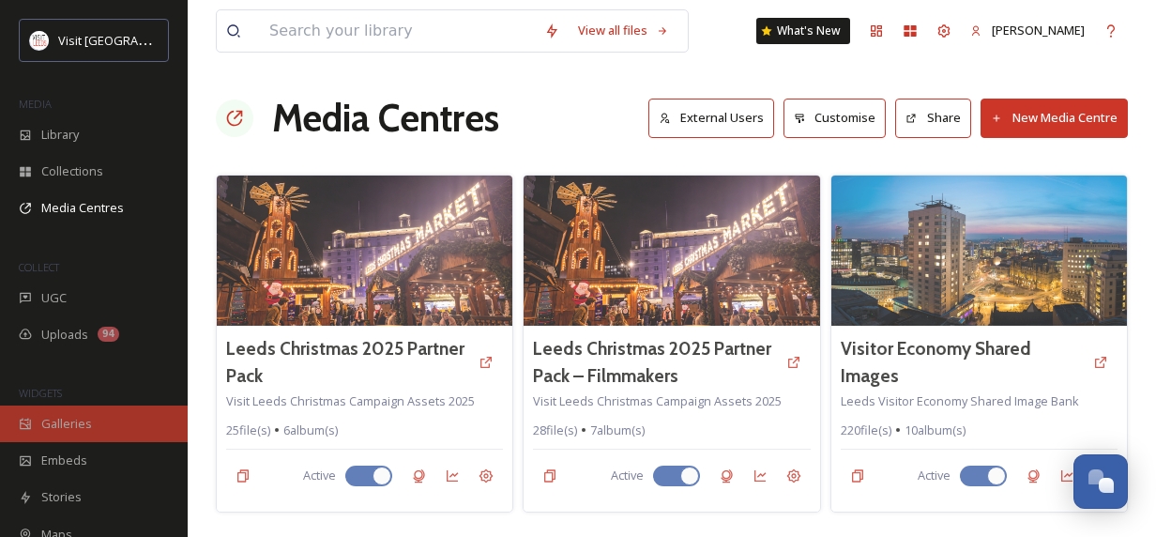
click at [83, 424] on span "Galleries" at bounding box center [66, 424] width 51 height 18
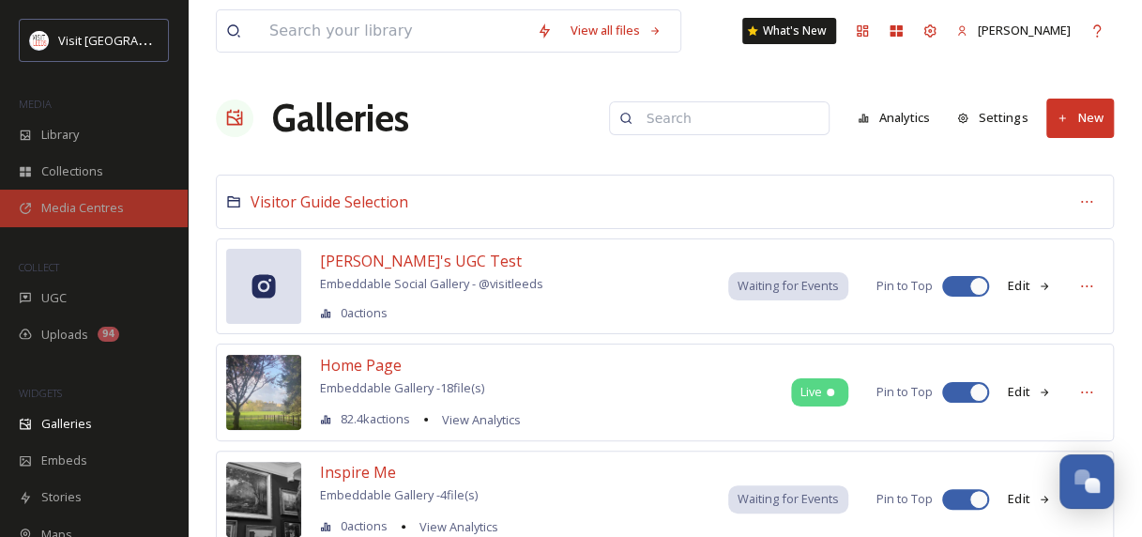
click at [97, 214] on span "Media Centres" at bounding box center [82, 208] width 83 height 18
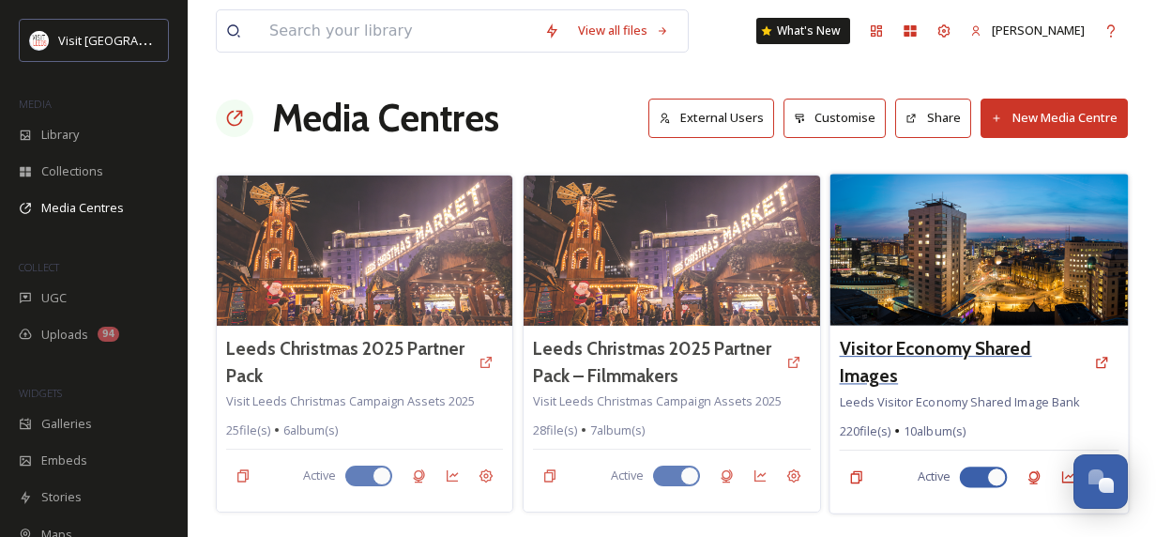
click at [936, 364] on h3 "Visitor Economy Shared Images" at bounding box center [962, 362] width 246 height 54
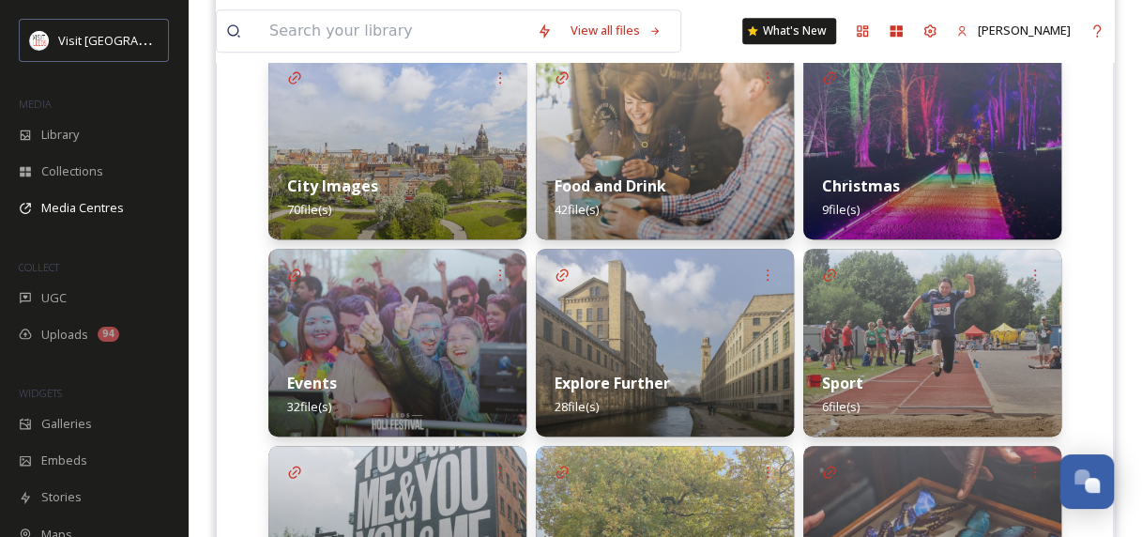
scroll to position [492, 0]
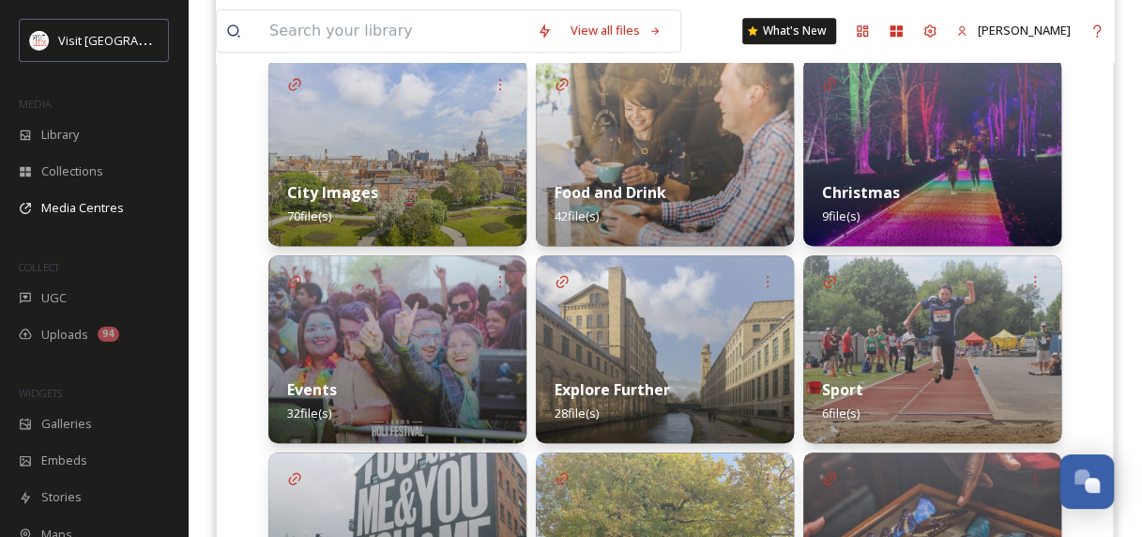
click at [957, 150] on img at bounding box center [932, 152] width 258 height 188
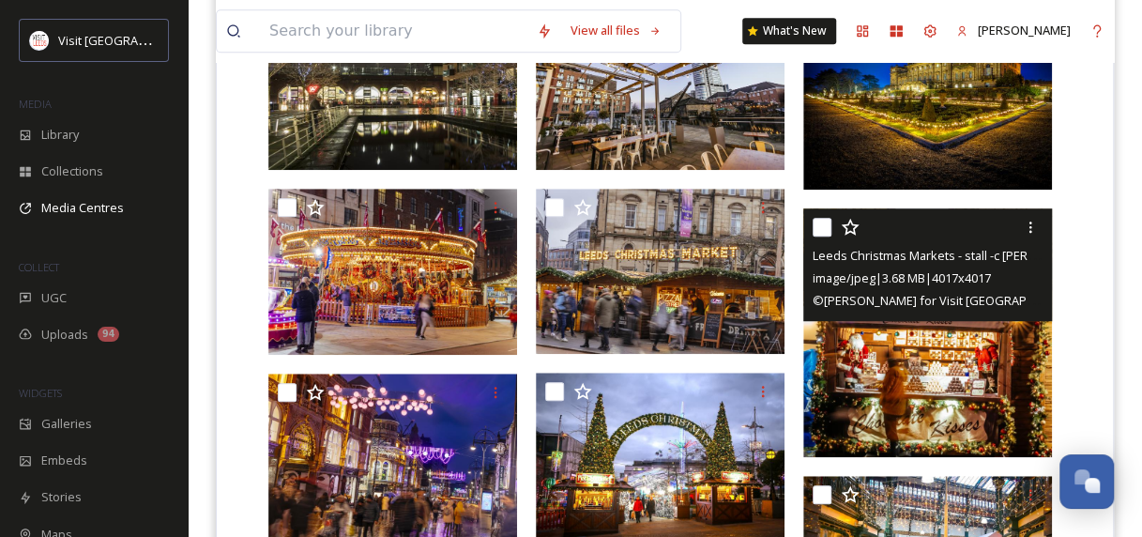
scroll to position [710, 0]
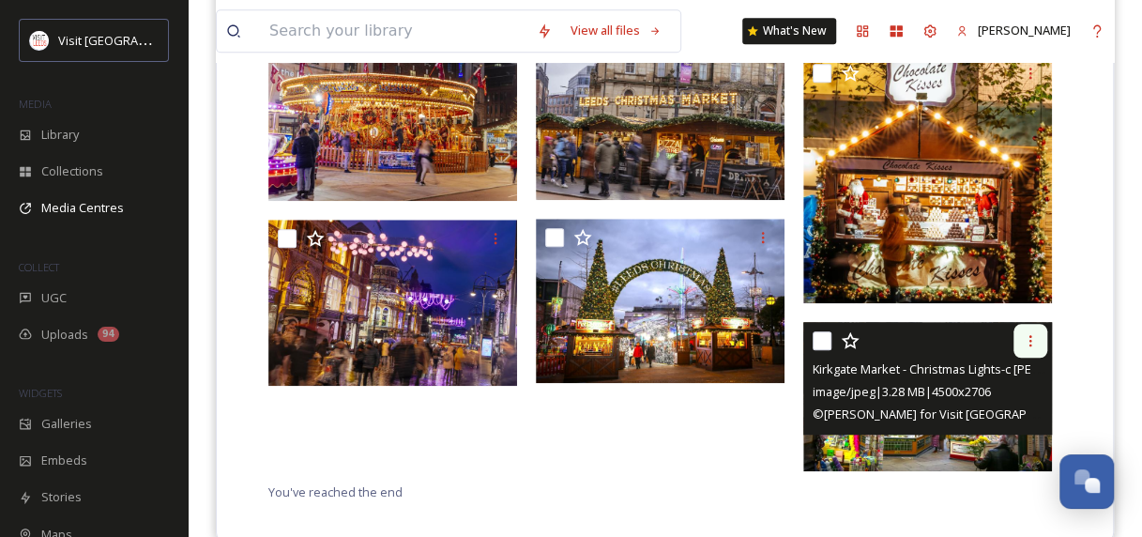
click at [1028, 342] on icon at bounding box center [1030, 340] width 15 height 15
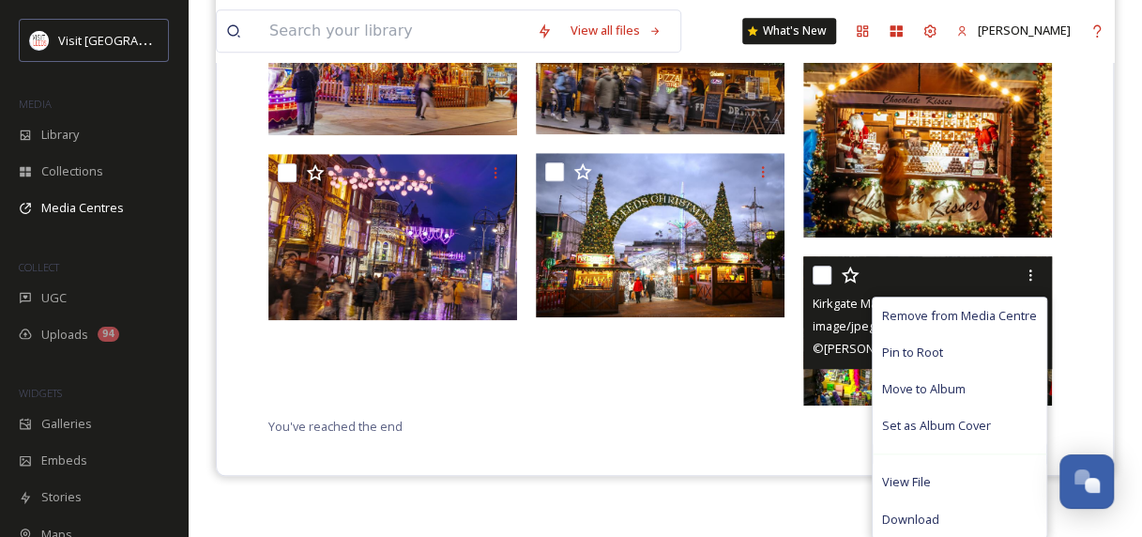
scroll to position [741, 0]
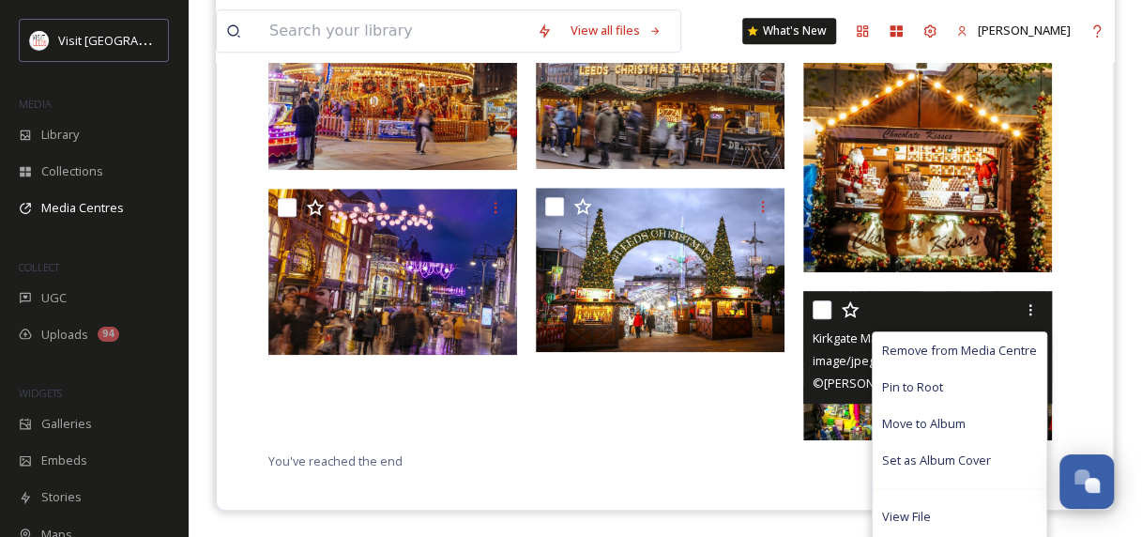
click at [837, 386] on div "Remove from Media Centre Pin to Root Move to Album Set as Album Cover View File…" at bounding box center [927, 365] width 249 height 149
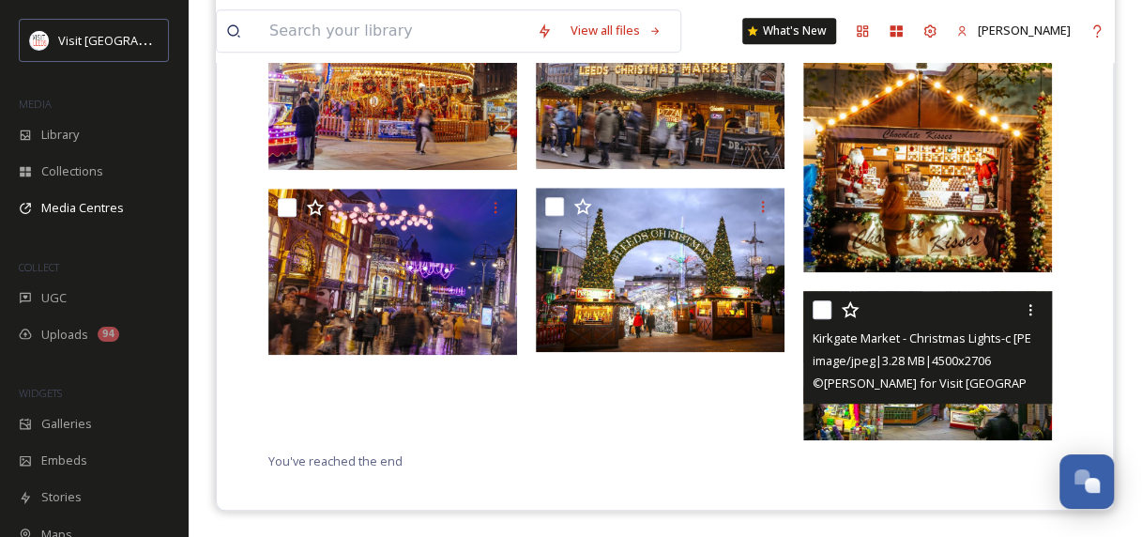
click at [954, 305] on div at bounding box center [930, 310] width 235 height 34
click at [869, 422] on img at bounding box center [927, 365] width 249 height 149
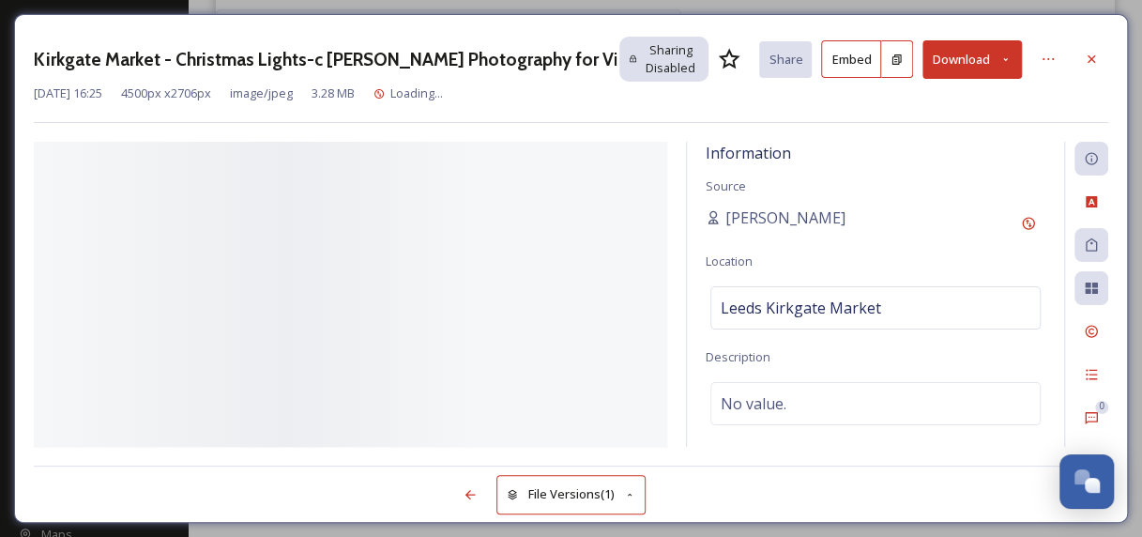
scroll to position [655, 0]
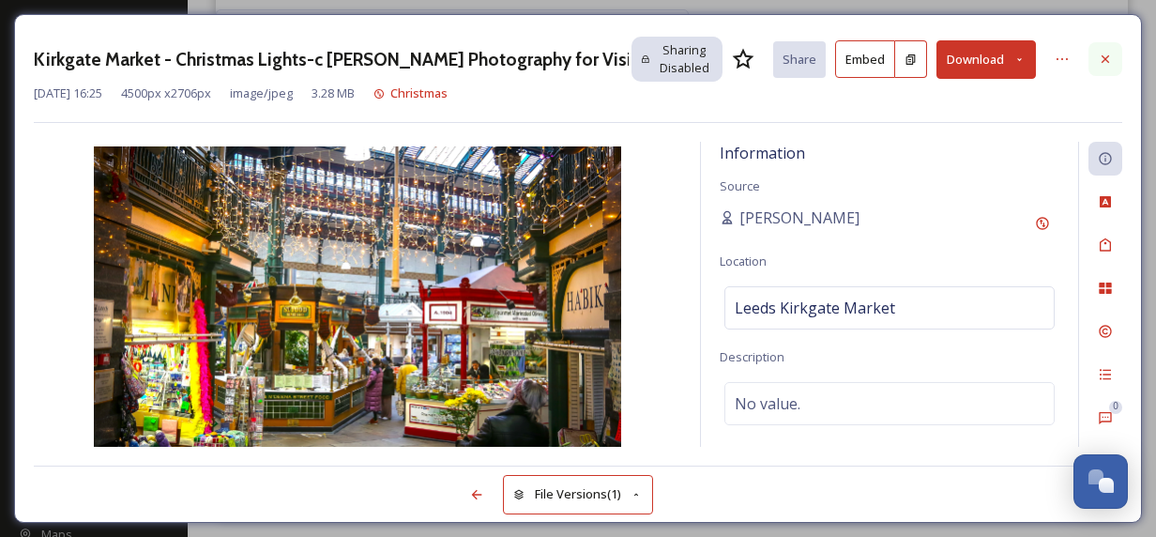
click at [1104, 63] on icon at bounding box center [1105, 59] width 15 height 15
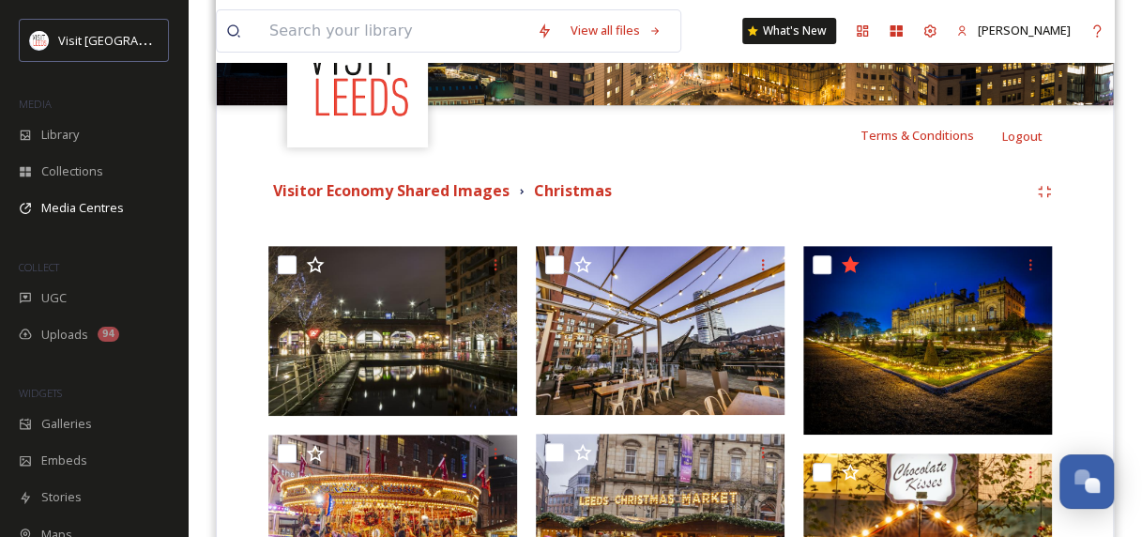
scroll to position [145, 0]
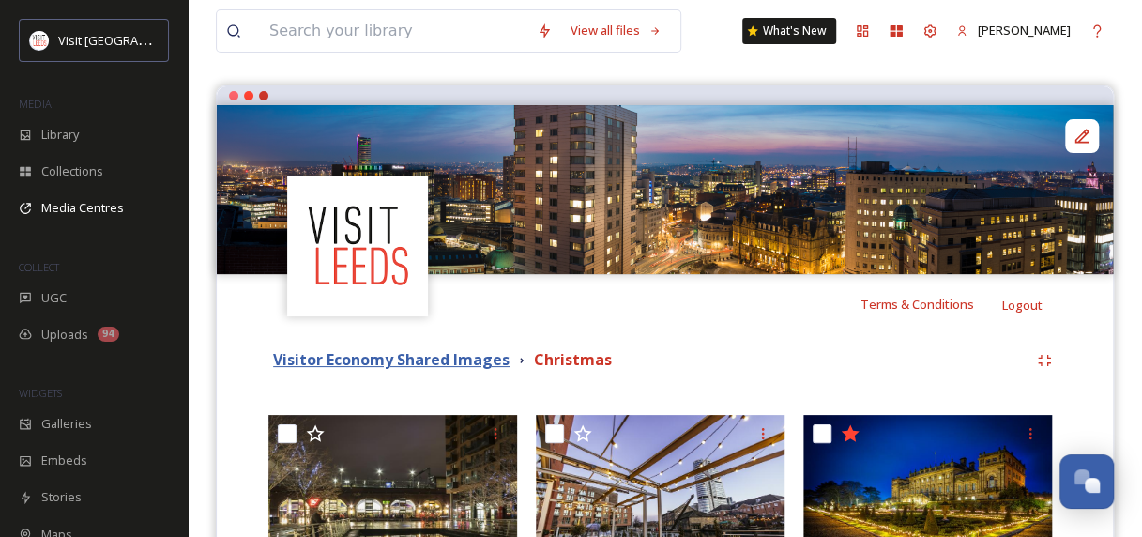
click at [336, 357] on strong "Visitor Economy Shared Images" at bounding box center [391, 359] width 237 height 21
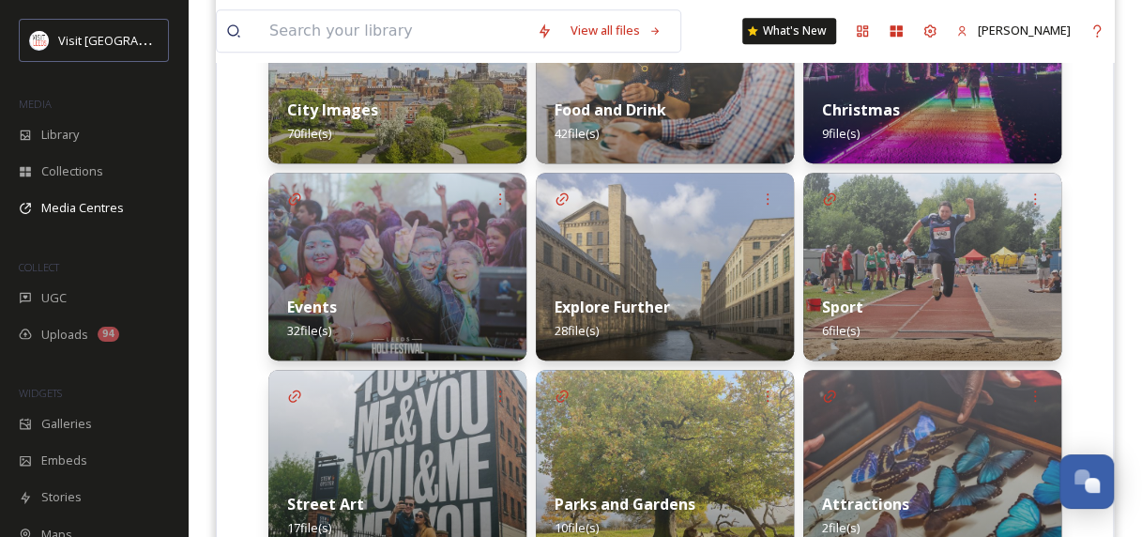
scroll to position [418, 0]
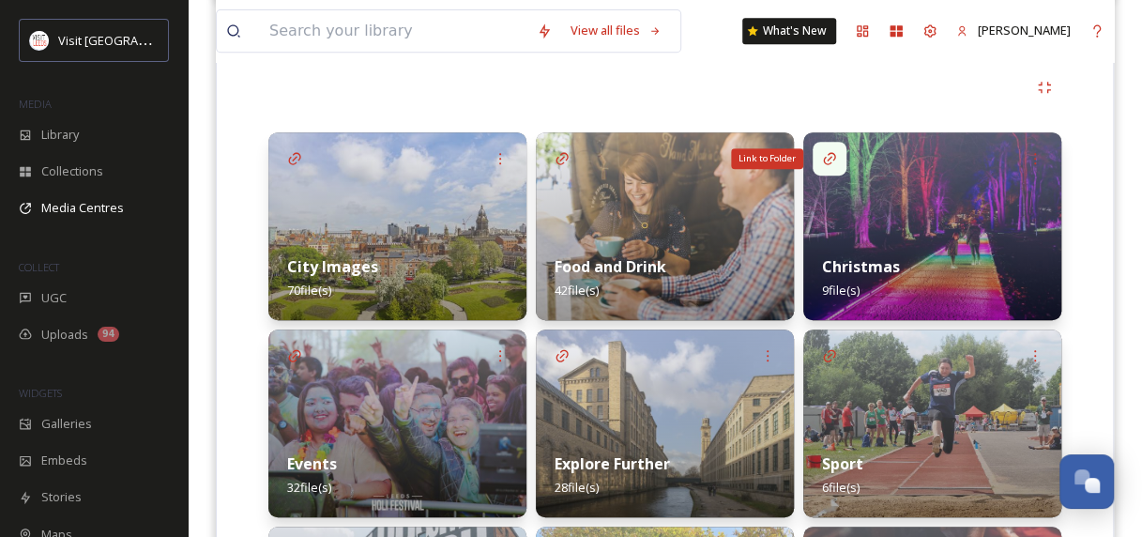
click at [826, 151] on icon at bounding box center [829, 158] width 15 height 15
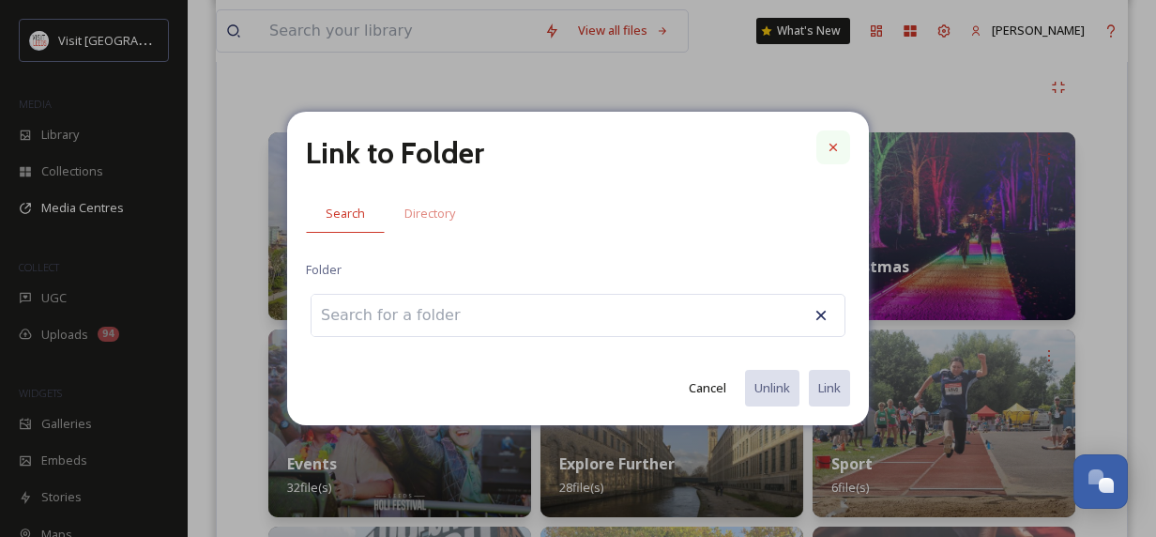
click at [826, 146] on icon at bounding box center [833, 147] width 15 height 15
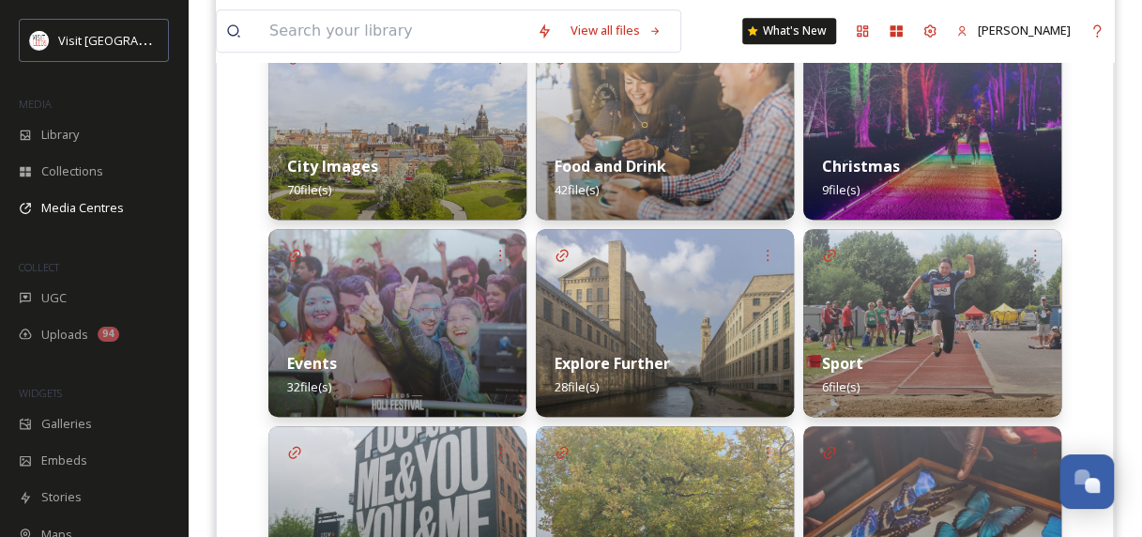
scroll to position [609, 0]
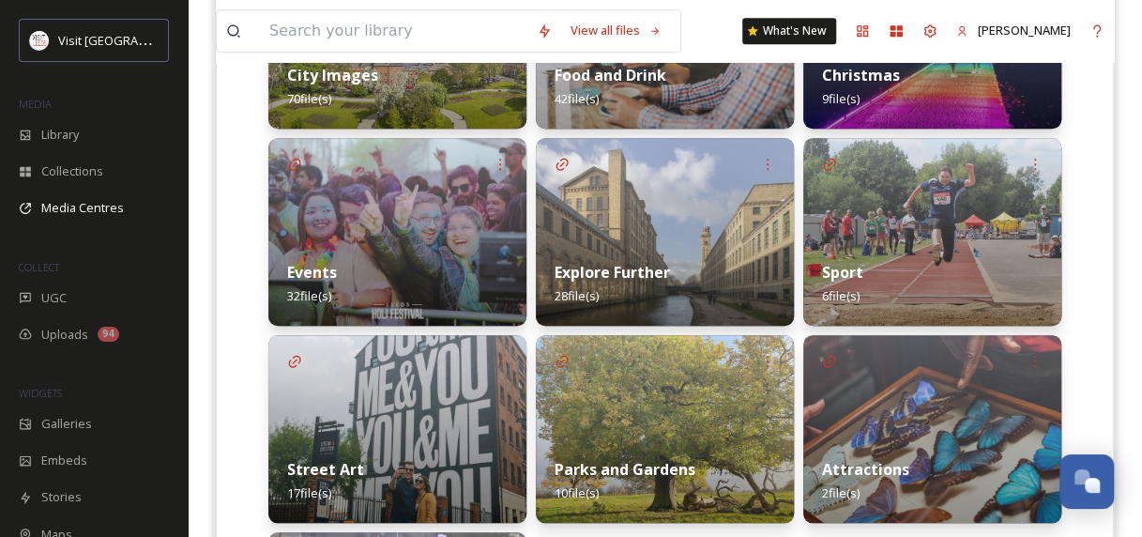
click at [419, 225] on img at bounding box center [397, 232] width 258 height 188
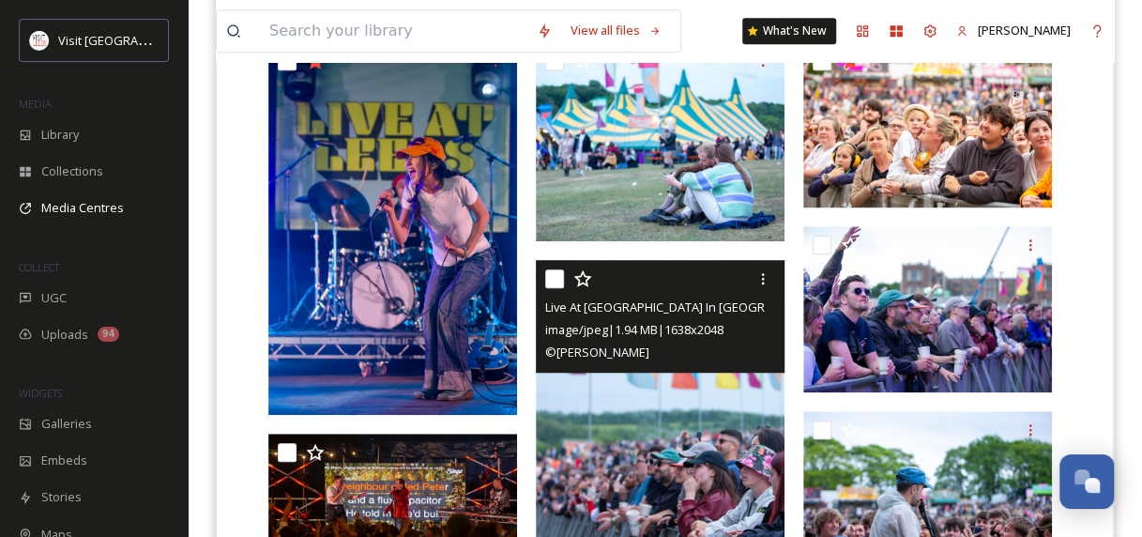
scroll to position [557, 0]
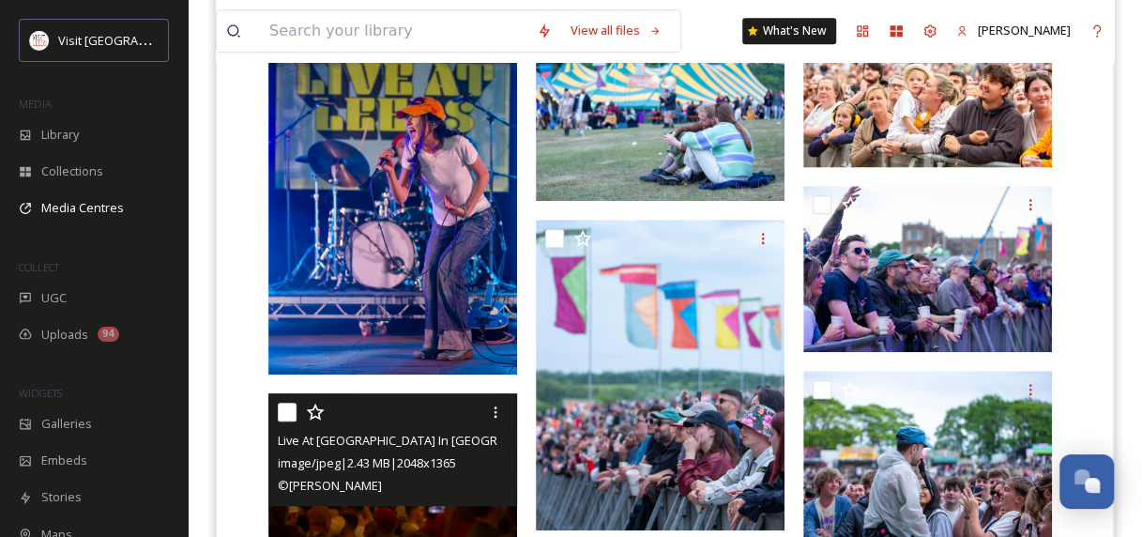
drag, startPoint x: 663, startPoint y: 396, endPoint x: 269, endPoint y: 401, distance: 393.3
click at [269, 401] on div "Live At [GEOGRAPHIC_DATA] In The Park-cMark [GEOGRAPHIC_DATA]-2025 (18).jpg ima…" at bounding box center [392, 449] width 249 height 113
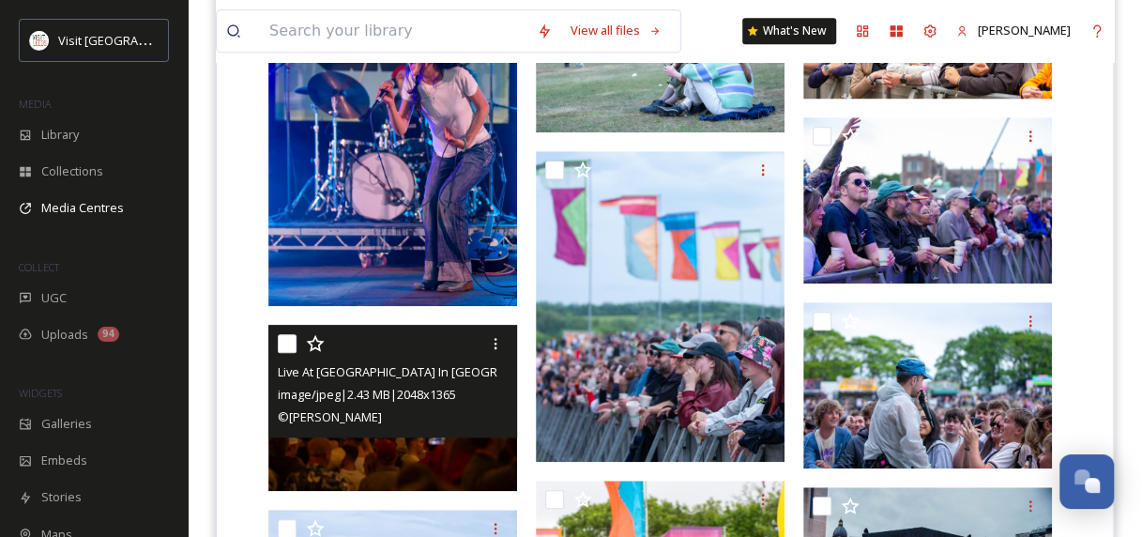
scroll to position [628, 0]
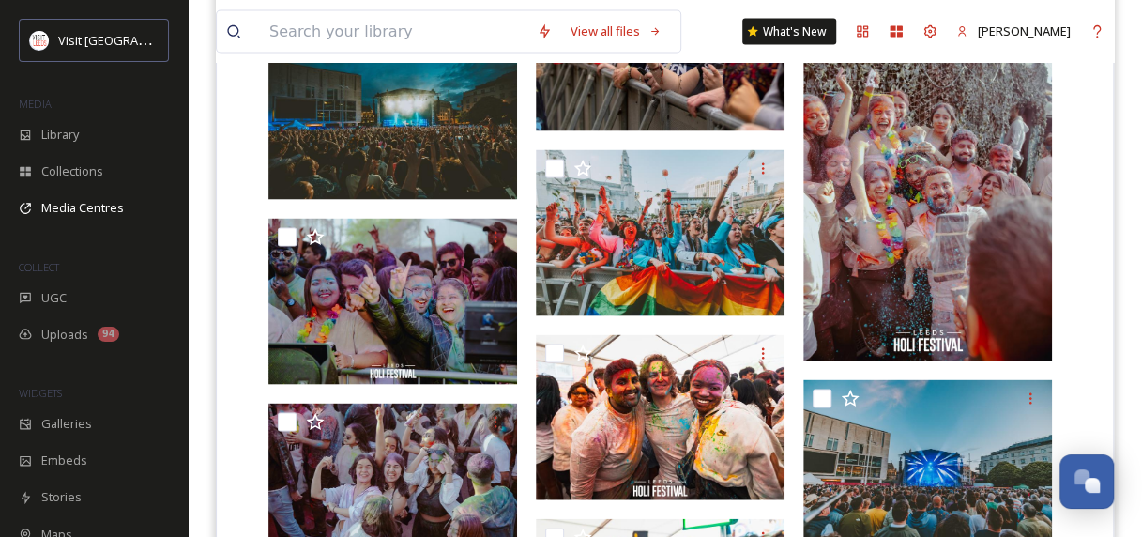
scroll to position [1656, 0]
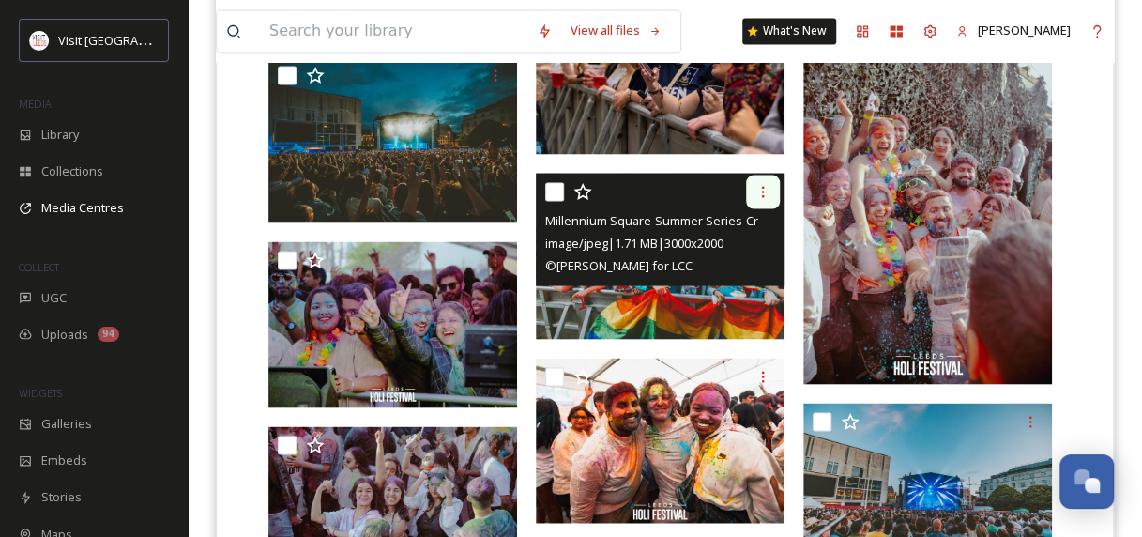
click at [772, 179] on div at bounding box center [763, 192] width 34 height 34
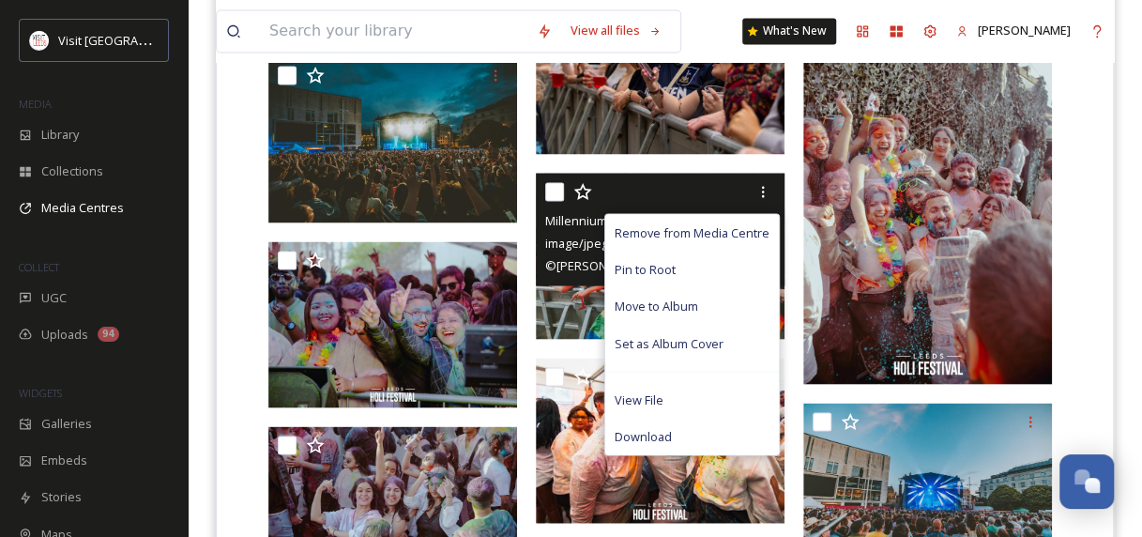
click at [562, 304] on img at bounding box center [660, 256] width 249 height 166
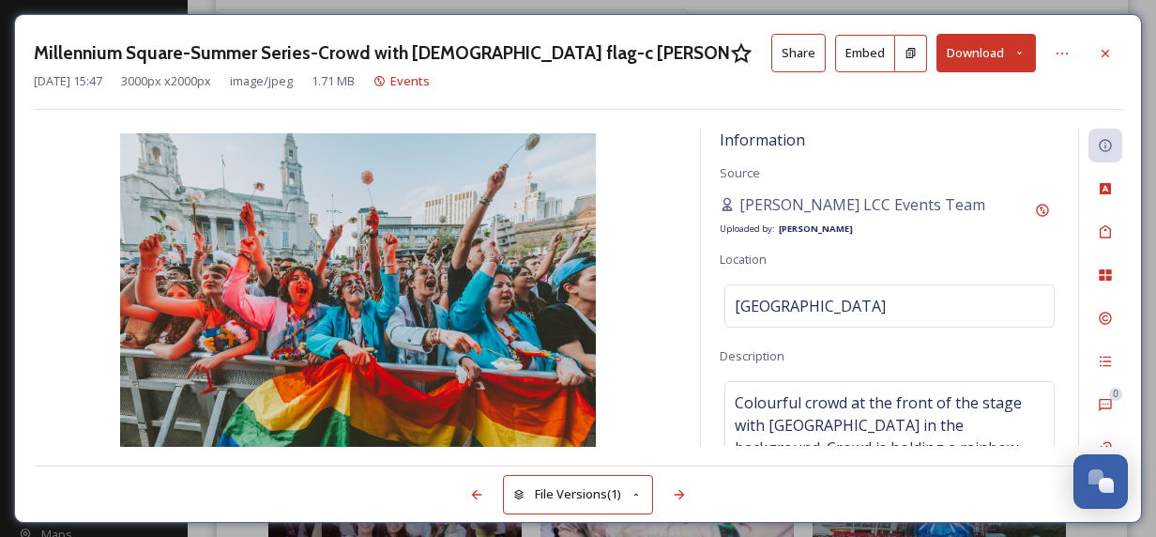
click at [800, 46] on button "Share" at bounding box center [798, 53] width 54 height 38
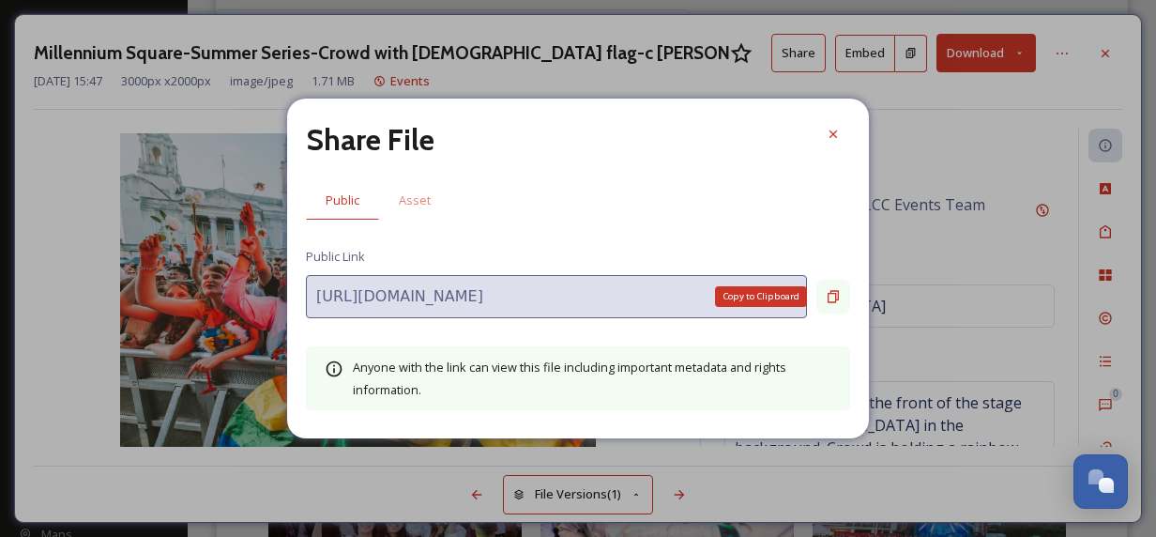
click at [832, 298] on icon at bounding box center [833, 296] width 15 height 15
click at [845, 127] on div at bounding box center [834, 134] width 34 height 34
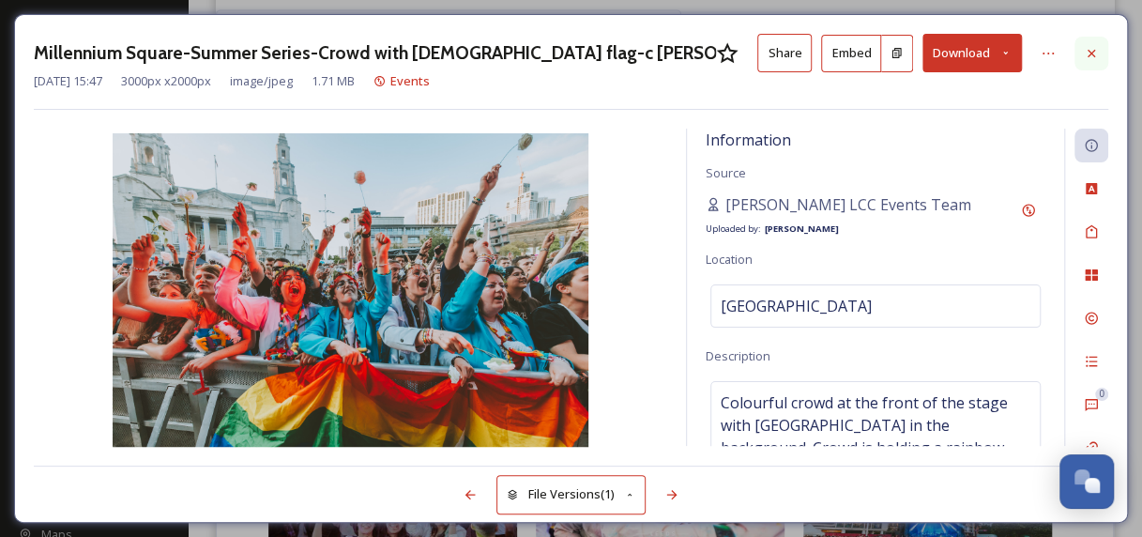
click at [1094, 58] on icon at bounding box center [1091, 53] width 15 height 15
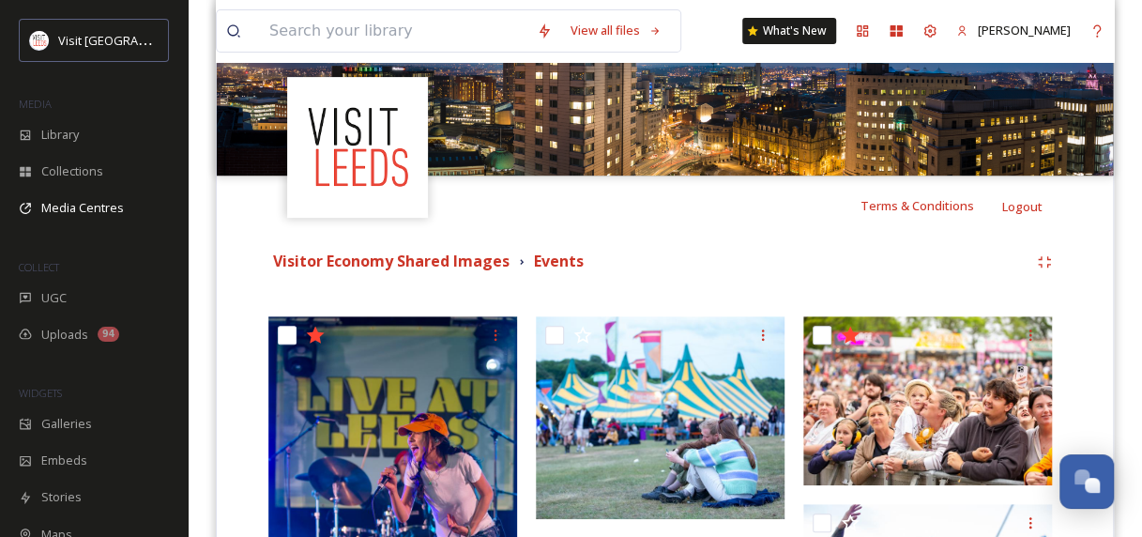
scroll to position [205, 0]
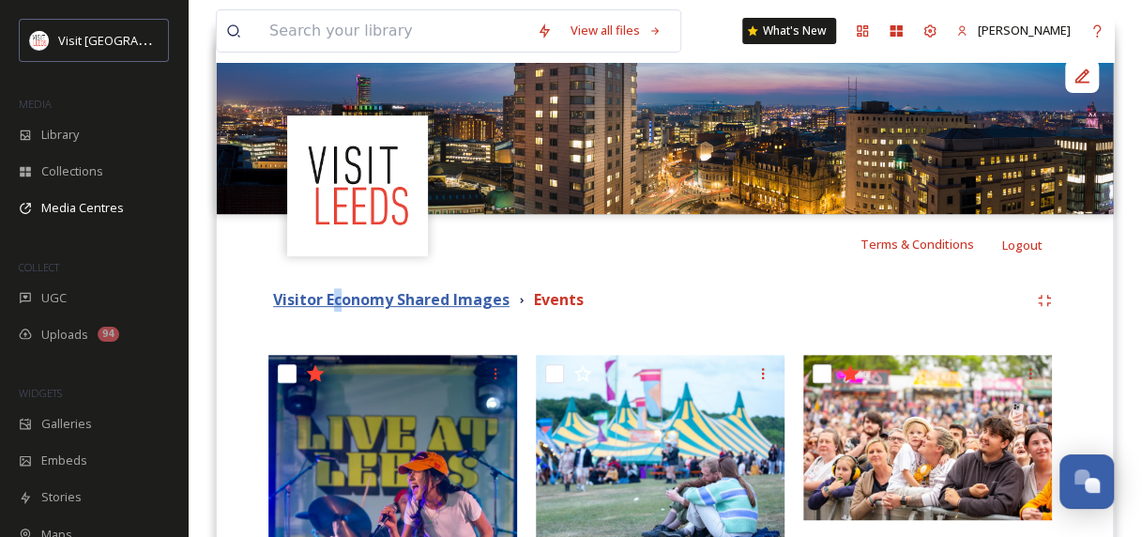
drag, startPoint x: 398, startPoint y: 297, endPoint x: 338, endPoint y: 298, distance: 60.1
click at [338, 298] on strong "Visitor Economy Shared Images" at bounding box center [391, 299] width 237 height 21
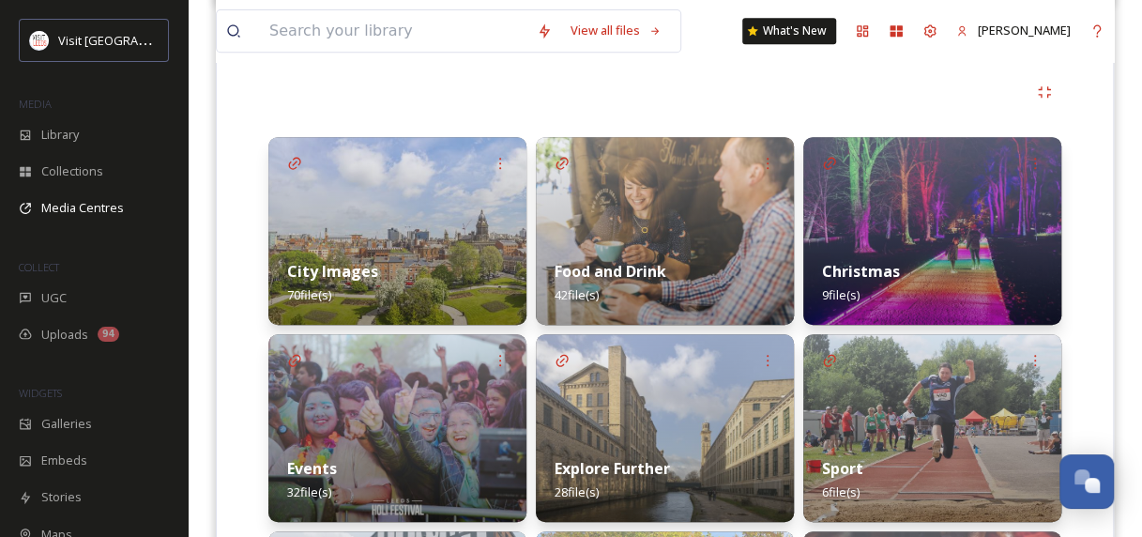
scroll to position [464, 0]
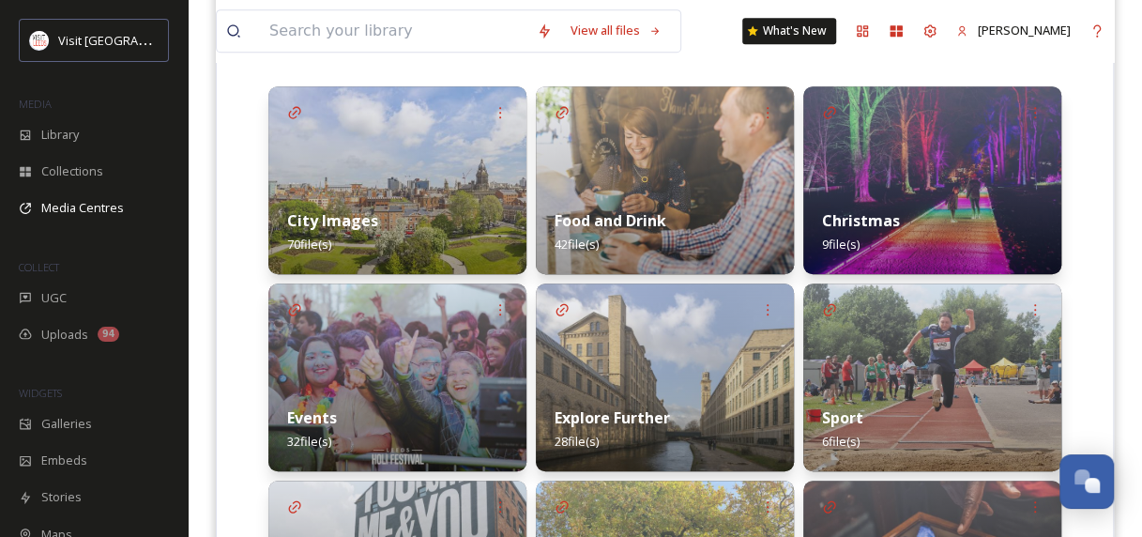
click at [634, 362] on img at bounding box center [665, 377] width 258 height 188
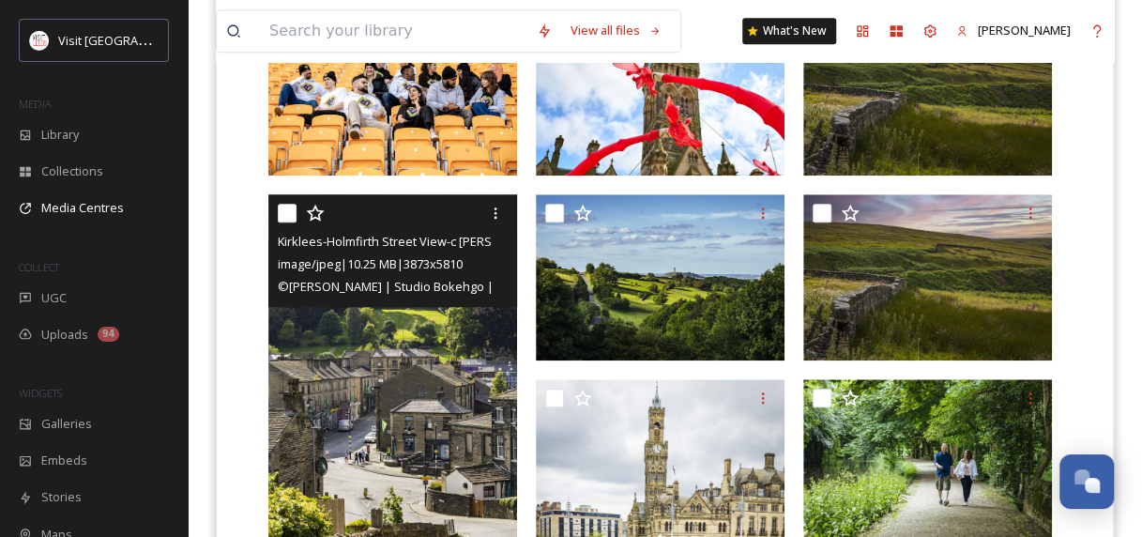
scroll to position [920, 0]
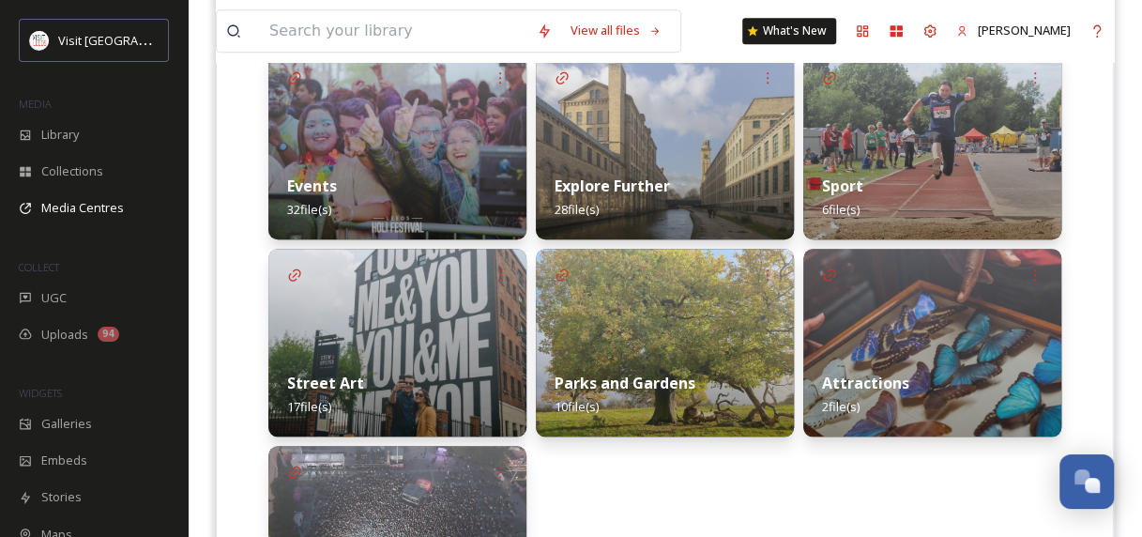
scroll to position [708, 0]
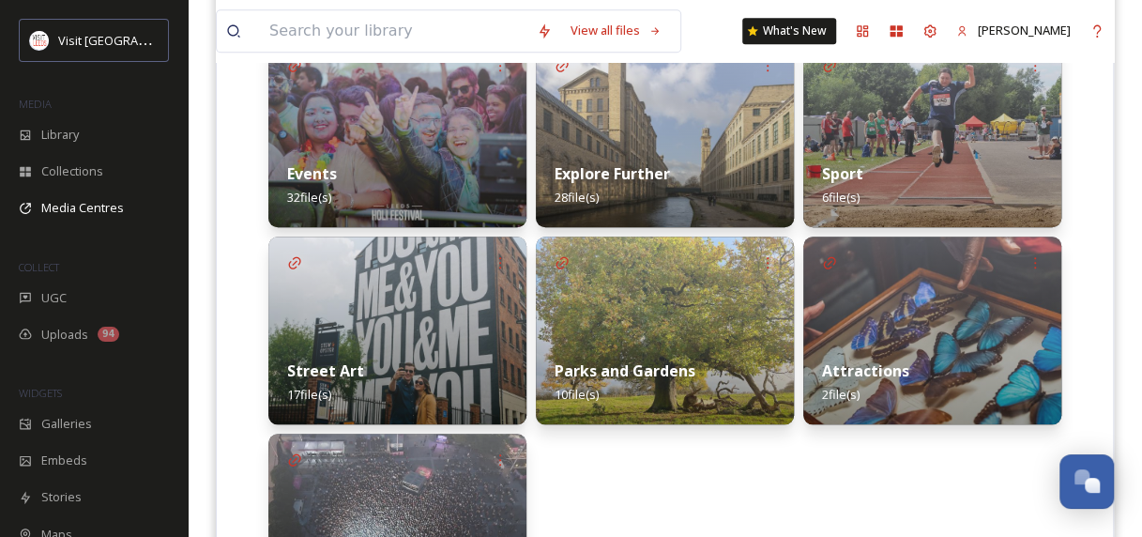
click at [599, 309] on img at bounding box center [665, 331] width 258 height 188
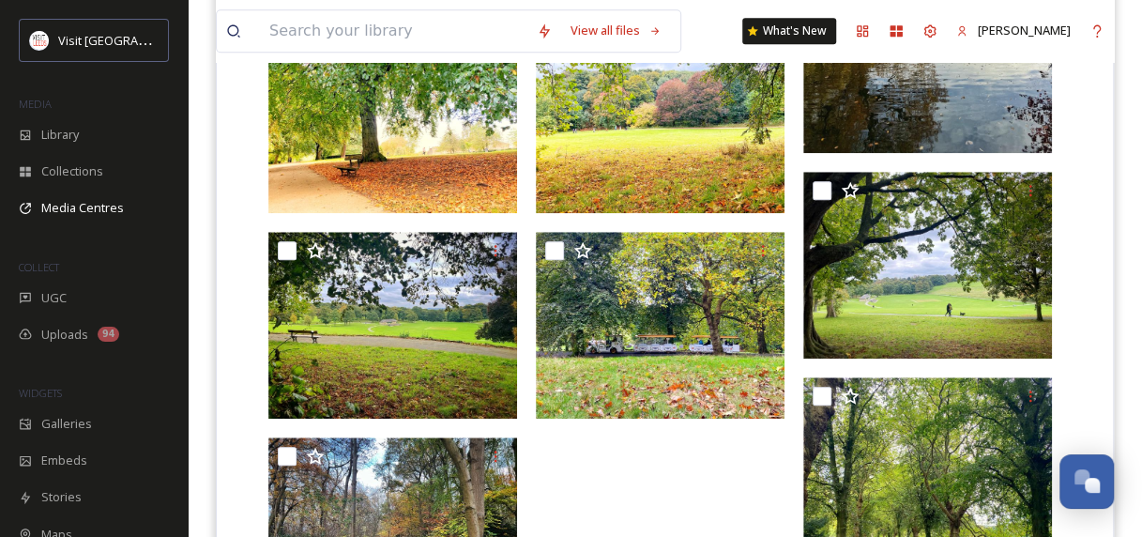
scroll to position [721, 0]
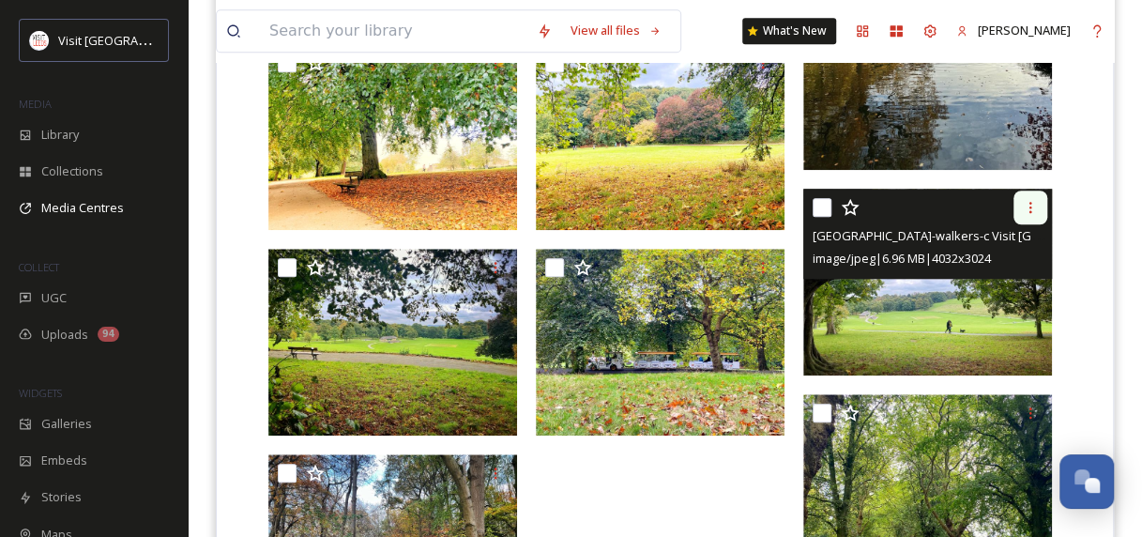
click at [1029, 203] on icon at bounding box center [1030, 207] width 15 height 15
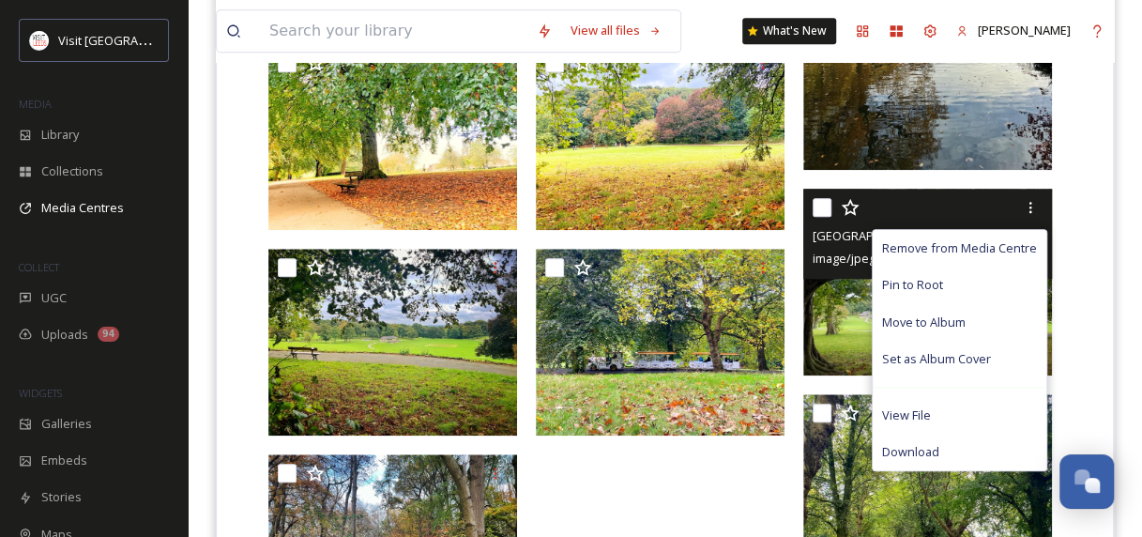
click at [867, 217] on div "Remove from Media Centre Pin to Root Move to Album Set as Album Cover View File…" at bounding box center [930, 208] width 235 height 34
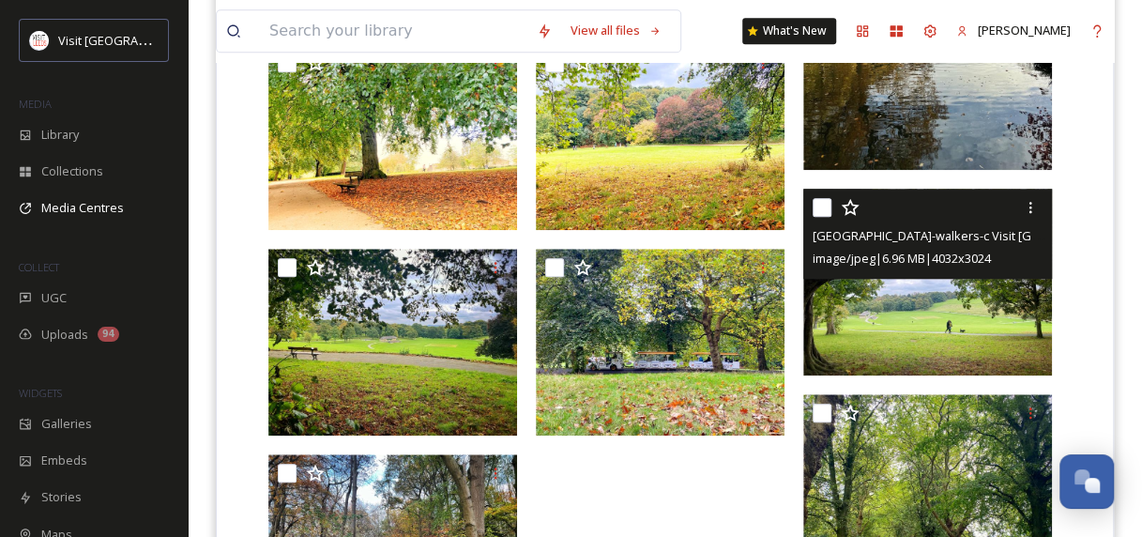
click at [880, 285] on img at bounding box center [927, 282] width 249 height 187
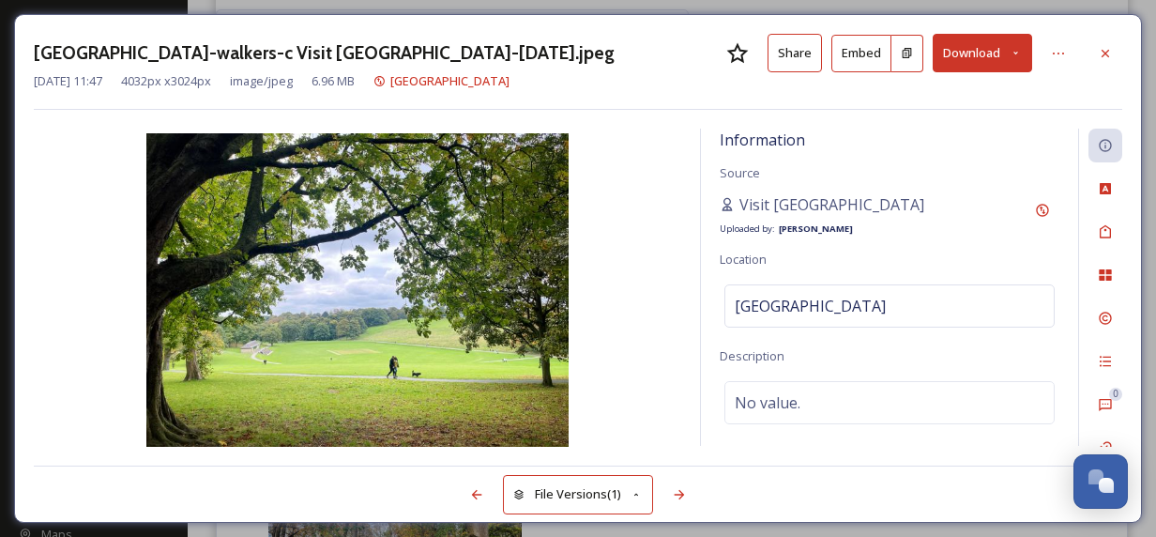
click at [779, 61] on button "Share" at bounding box center [795, 53] width 54 height 38
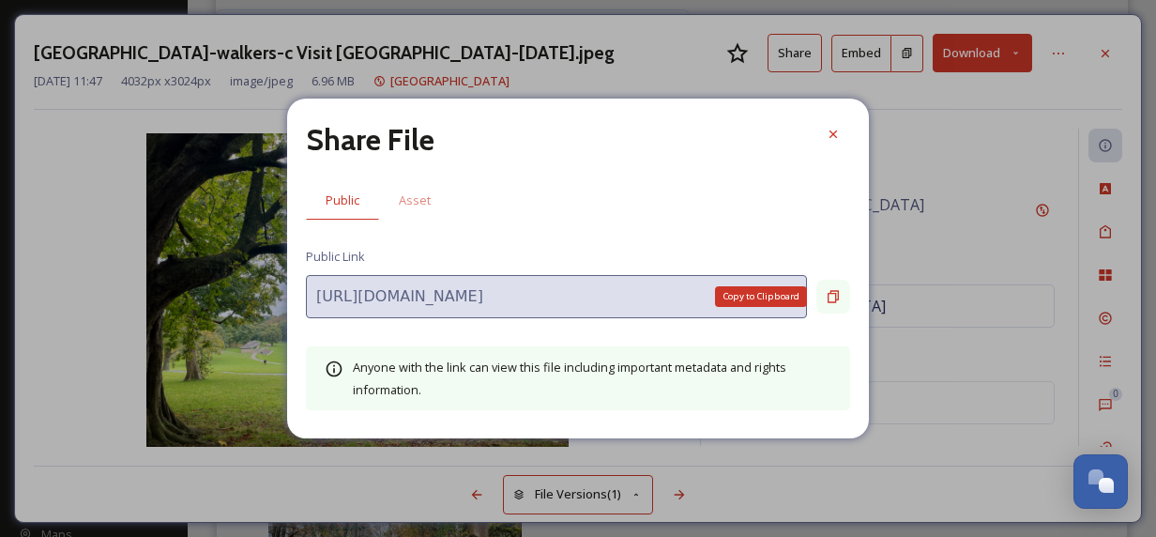
click at [843, 298] on div "Copy to Clipboard" at bounding box center [834, 297] width 34 height 34
click at [481, 328] on div "Share File Public Asset Public Link [URL][DOMAIN_NAME] Anyone with the link can…" at bounding box center [578, 269] width 582 height 340
click at [835, 137] on icon at bounding box center [834, 134] width 8 height 8
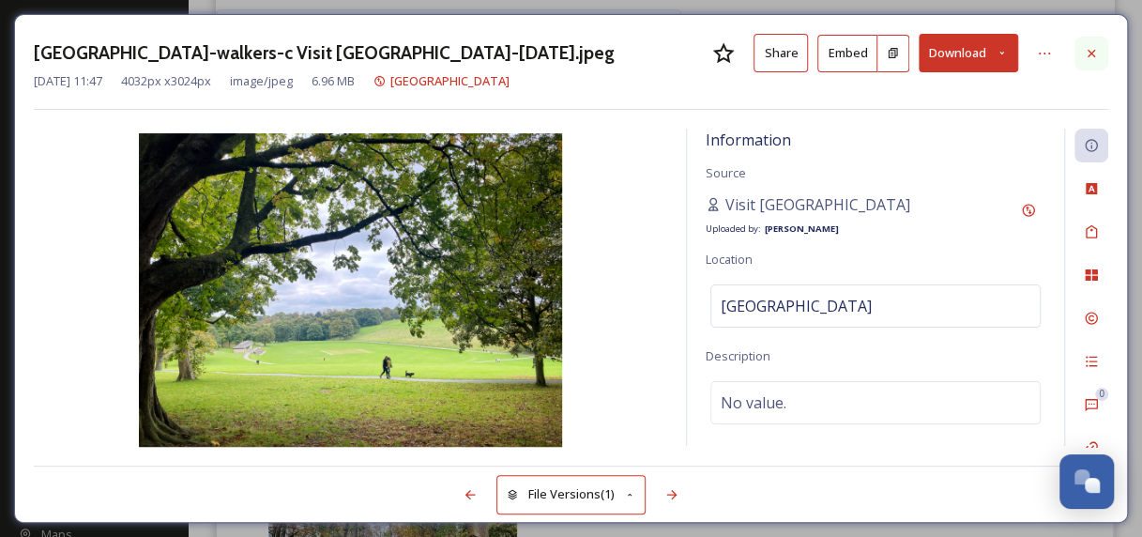
click at [1095, 43] on div at bounding box center [1092, 54] width 34 height 34
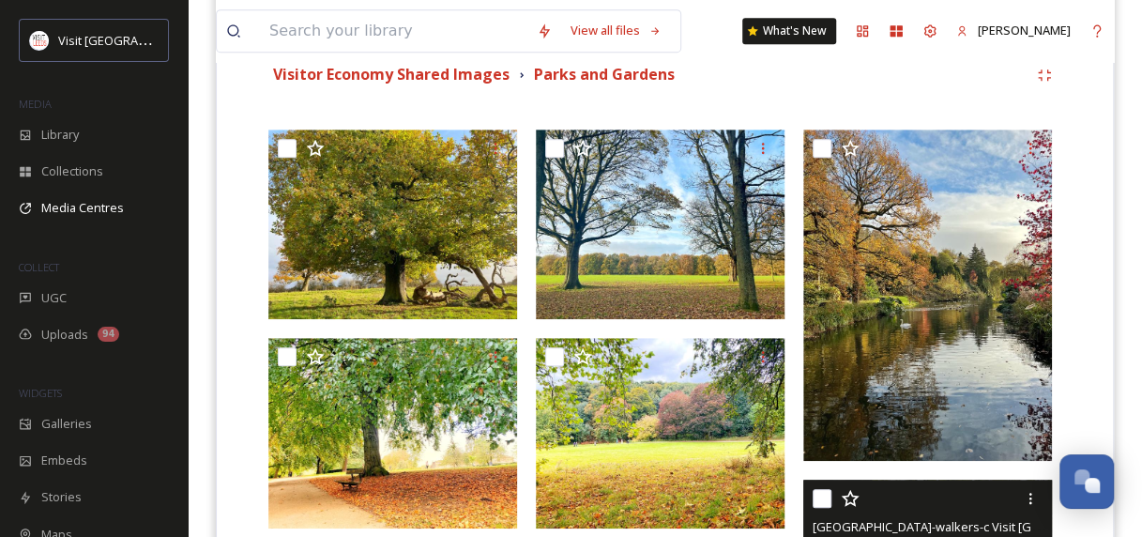
scroll to position [430, 0]
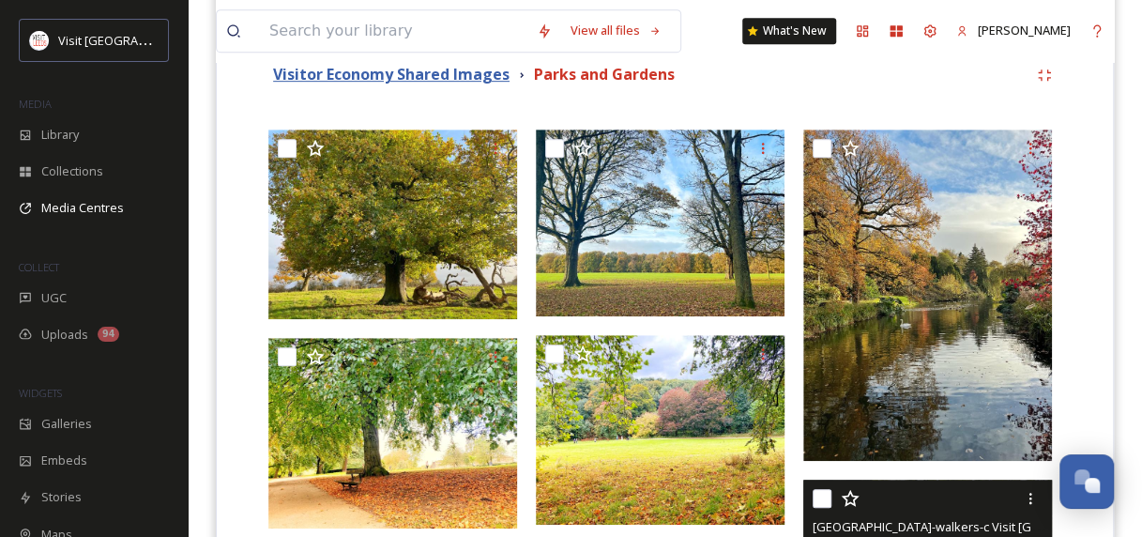
click at [472, 71] on strong "Visitor Economy Shared Images" at bounding box center [391, 74] width 237 height 21
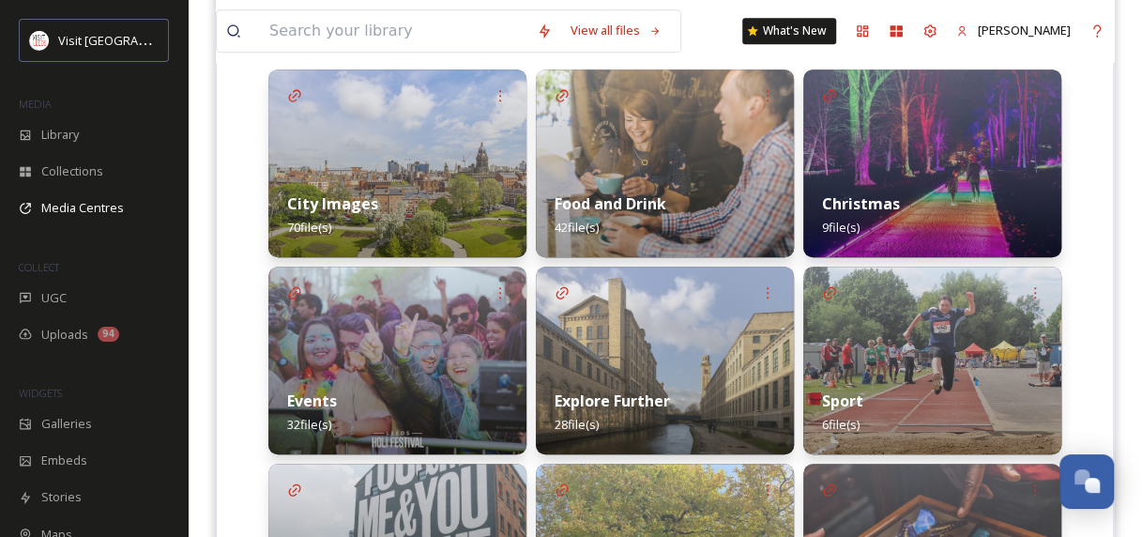
scroll to position [522, 0]
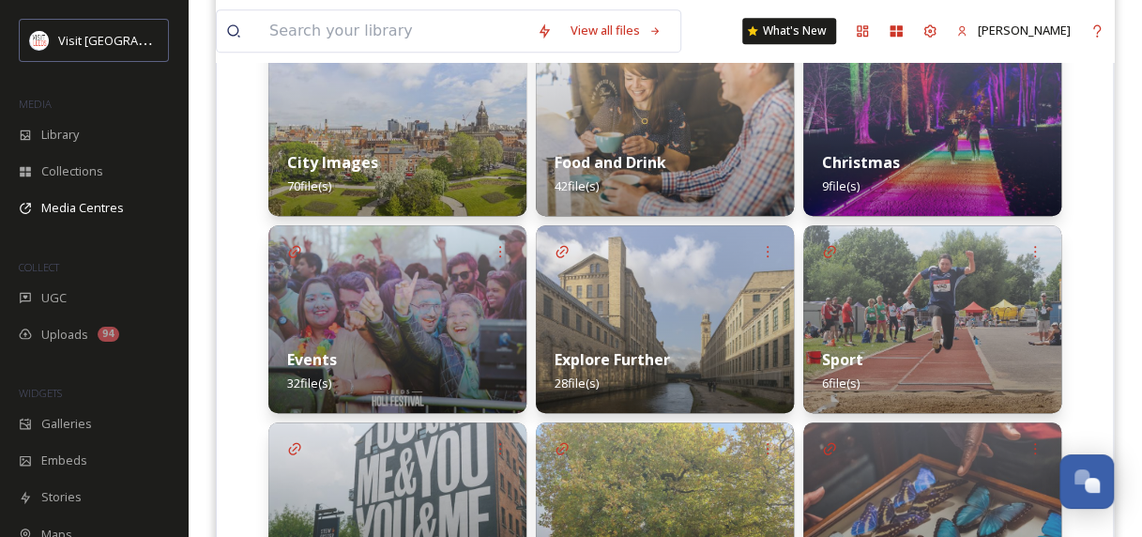
drag, startPoint x: 466, startPoint y: 267, endPoint x: 644, endPoint y: 309, distance: 183.0
click at [644, 309] on img at bounding box center [665, 319] width 258 height 188
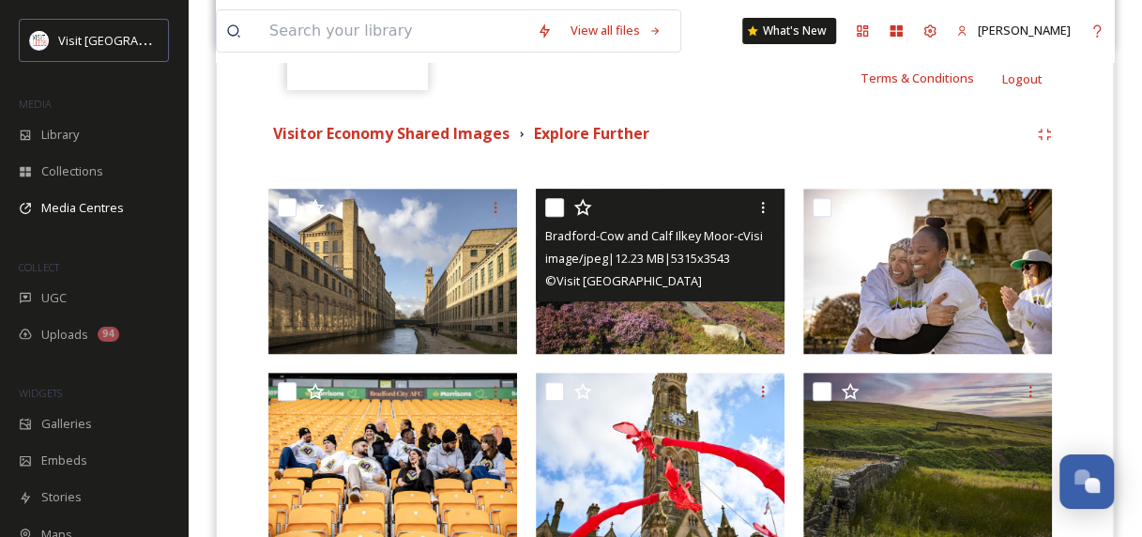
scroll to position [368, 0]
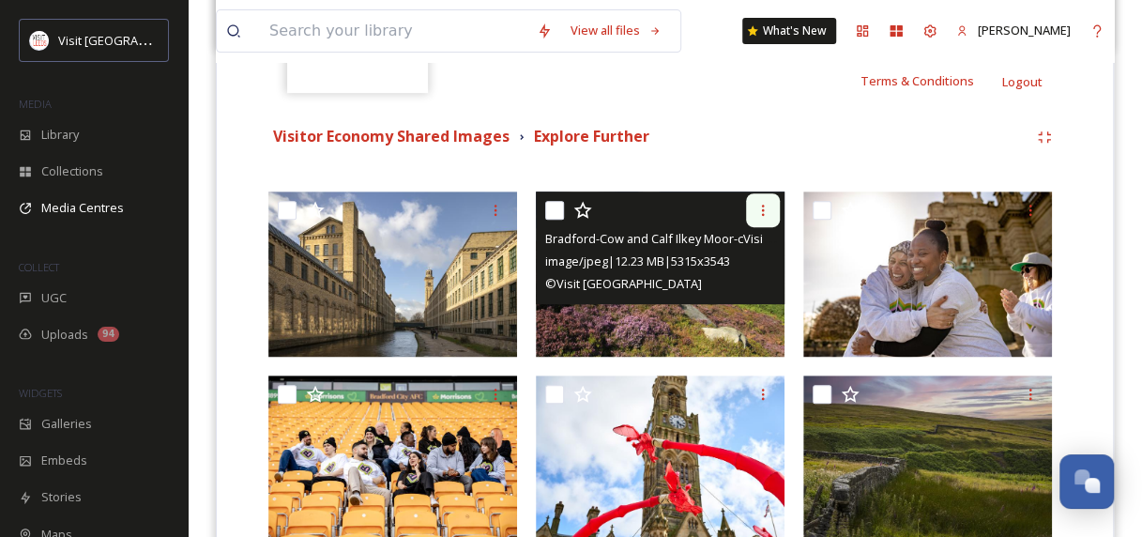
click at [767, 217] on div at bounding box center [763, 210] width 34 height 34
click at [567, 268] on span "image/jpeg | 12.23 MB | 5315 x 3543" at bounding box center [637, 260] width 185 height 17
click at [590, 306] on img at bounding box center [660, 274] width 249 height 166
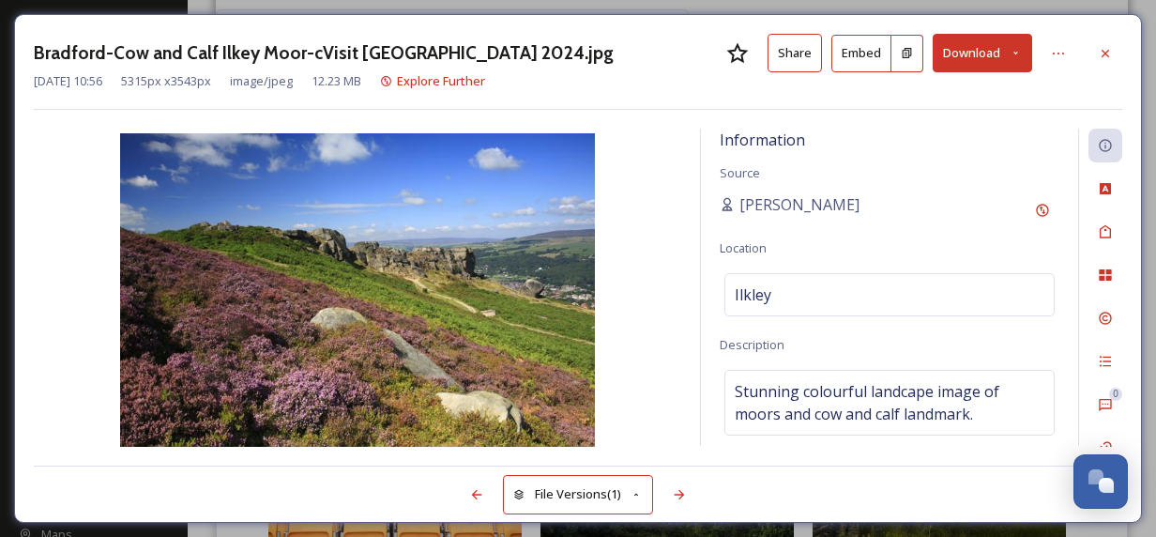
click at [803, 50] on button "Share" at bounding box center [795, 53] width 54 height 38
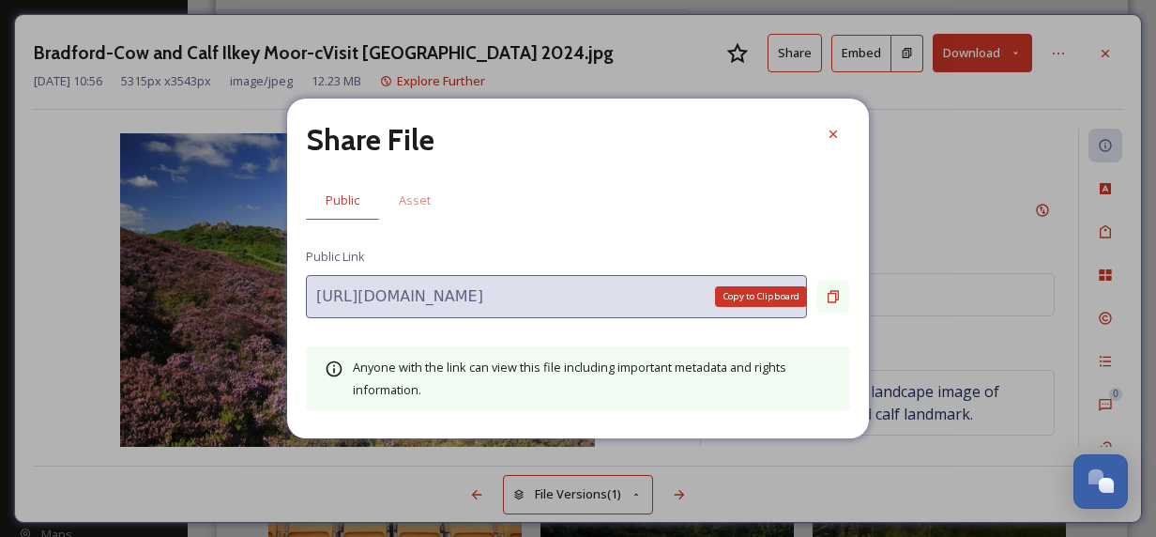
click at [837, 300] on icon at bounding box center [833, 296] width 15 height 15
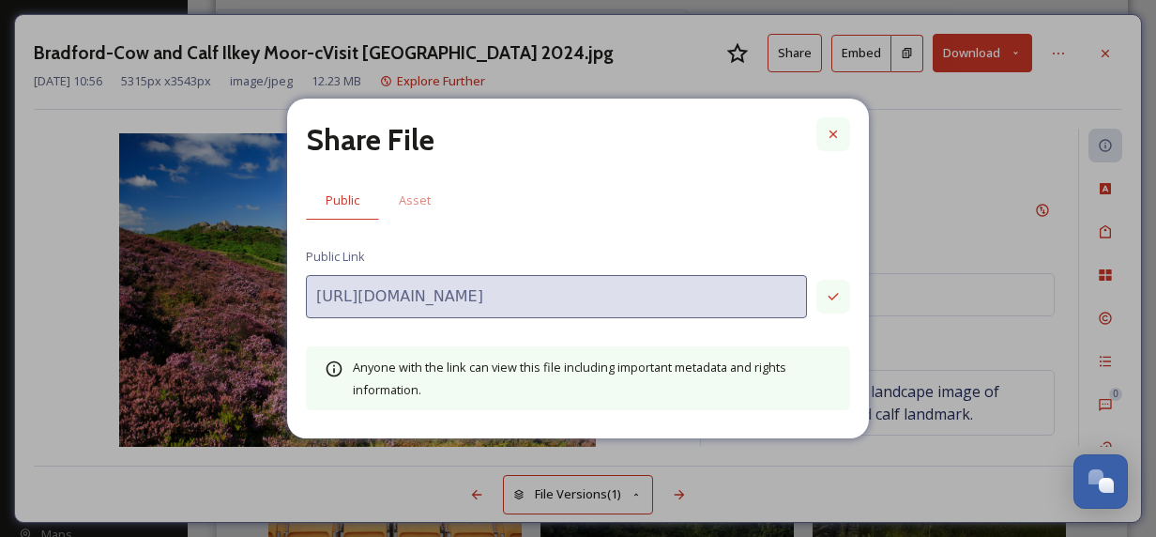
click at [838, 128] on icon at bounding box center [833, 134] width 15 height 15
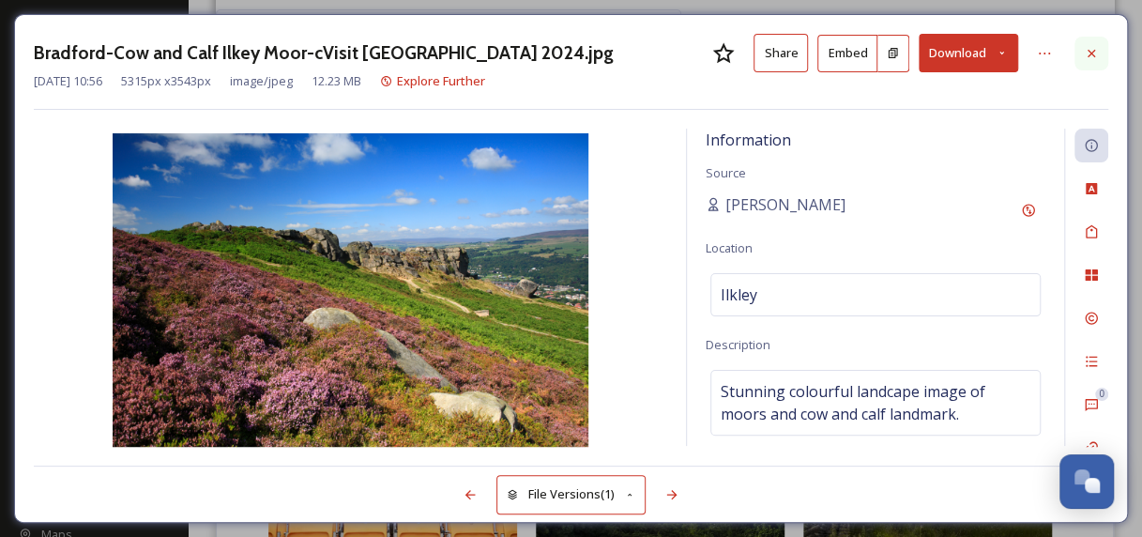
click at [1091, 46] on icon at bounding box center [1091, 53] width 15 height 15
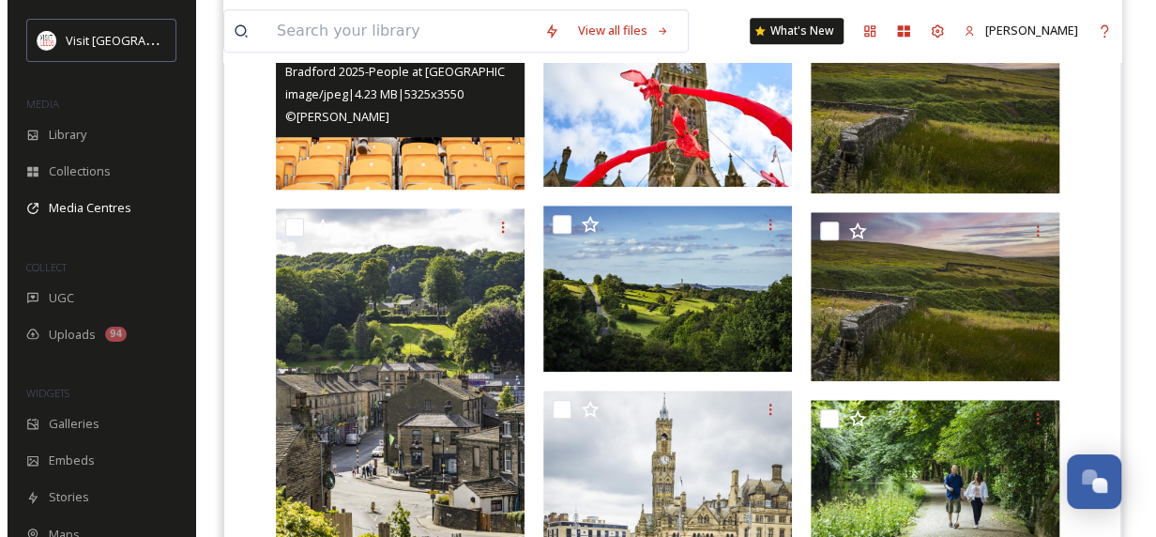
scroll to position [616, 0]
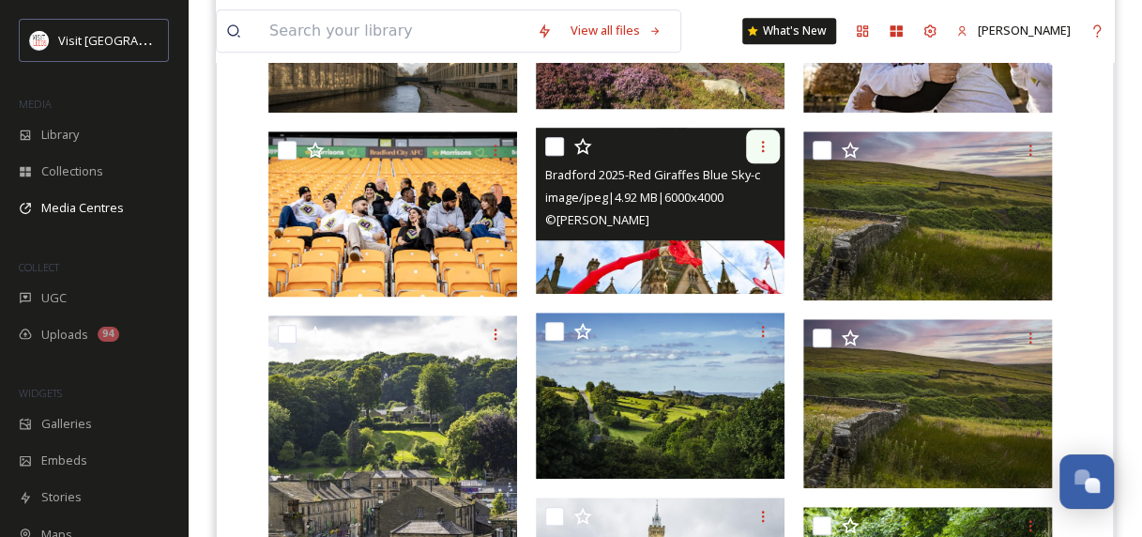
click at [764, 146] on icon at bounding box center [763, 146] width 15 height 15
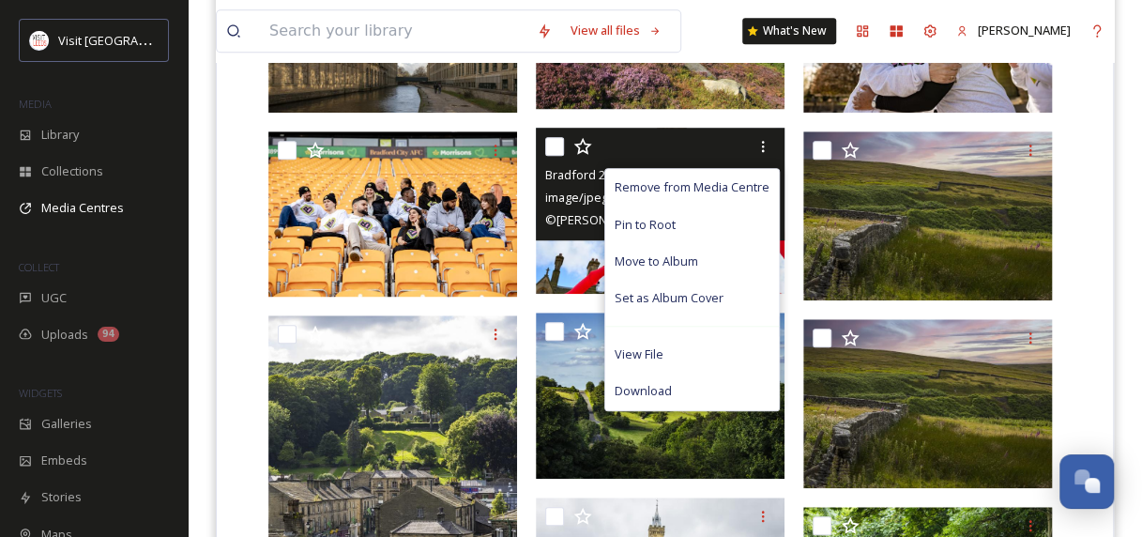
click at [599, 171] on span "Bradford 2025-Red Giraffes Blue Sky-cPatrycja [PERSON_NAME] 2024.jpg" at bounding box center [746, 174] width 403 height 18
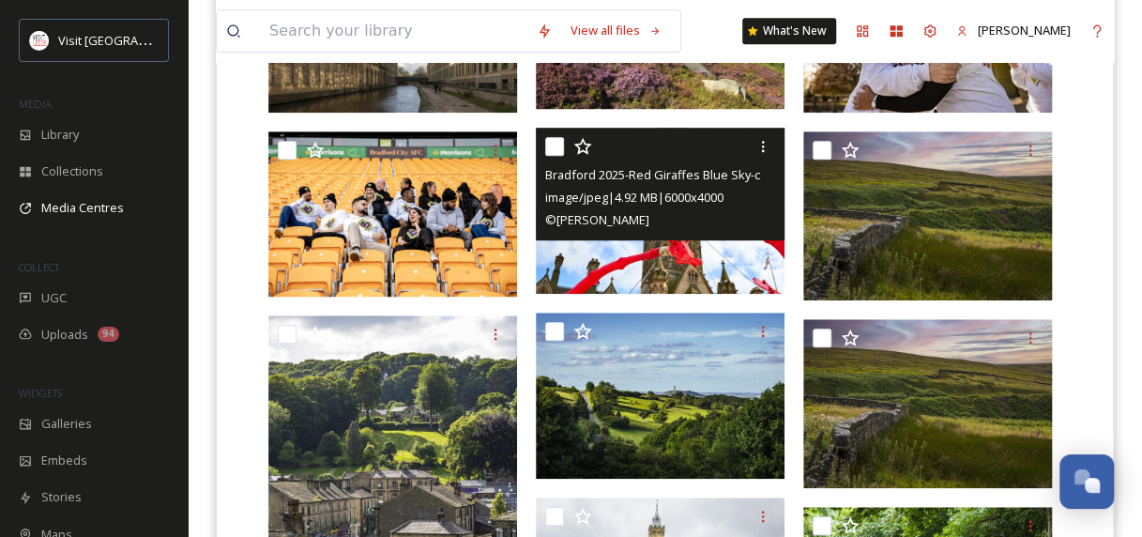
click at [651, 155] on div at bounding box center [662, 147] width 235 height 34
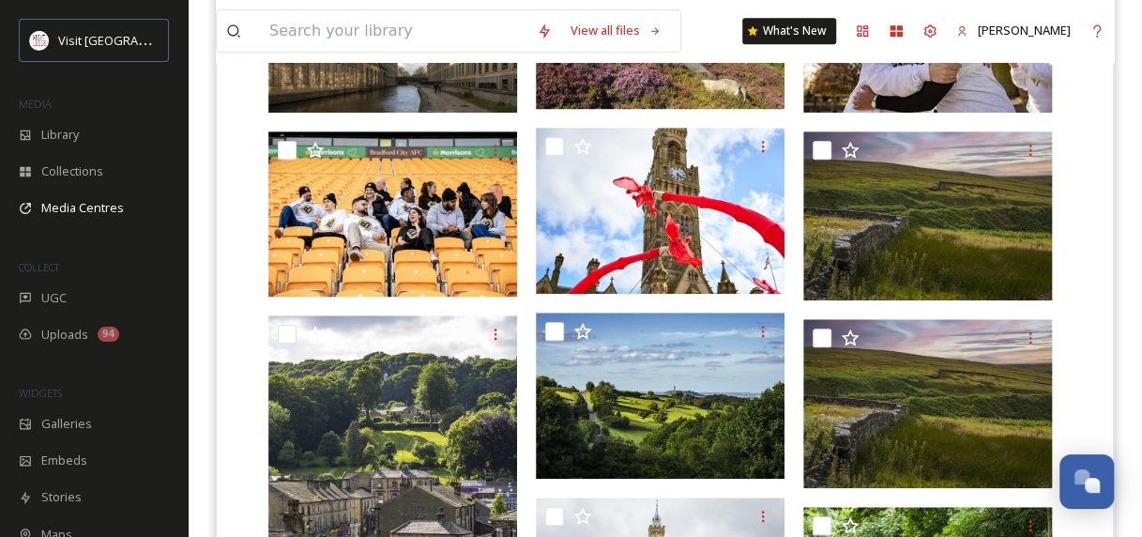
click at [578, 198] on div at bounding box center [660, 211] width 249 height 166
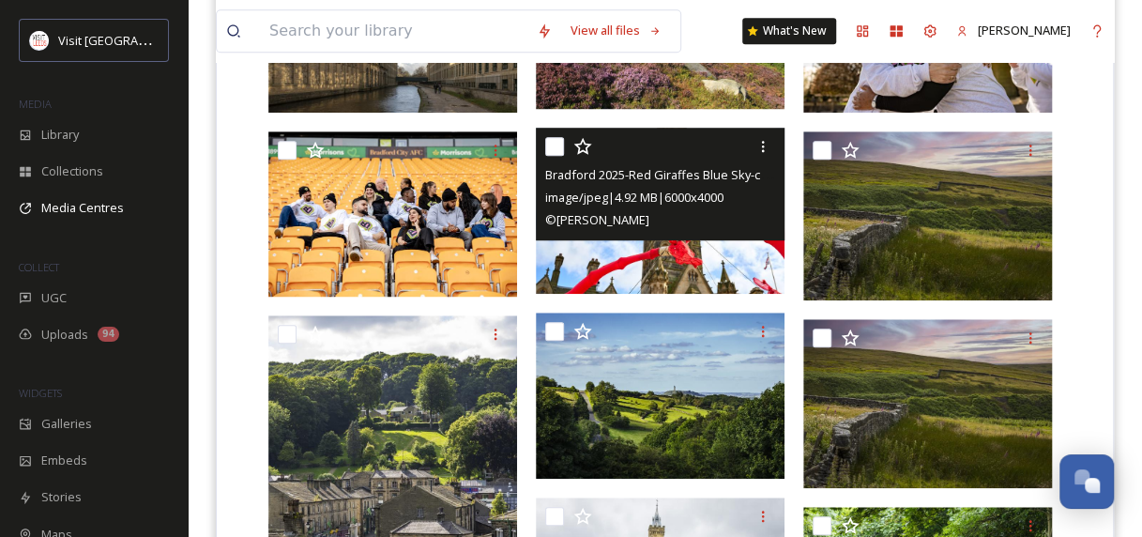
click at [594, 260] on img at bounding box center [660, 211] width 249 height 166
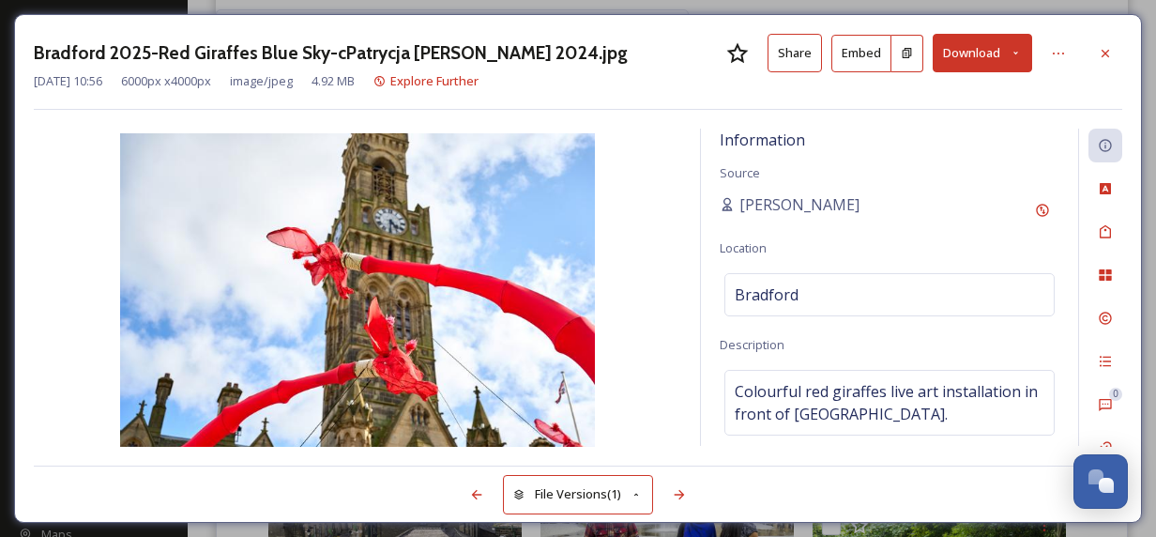
click at [804, 54] on button "Share" at bounding box center [795, 53] width 54 height 38
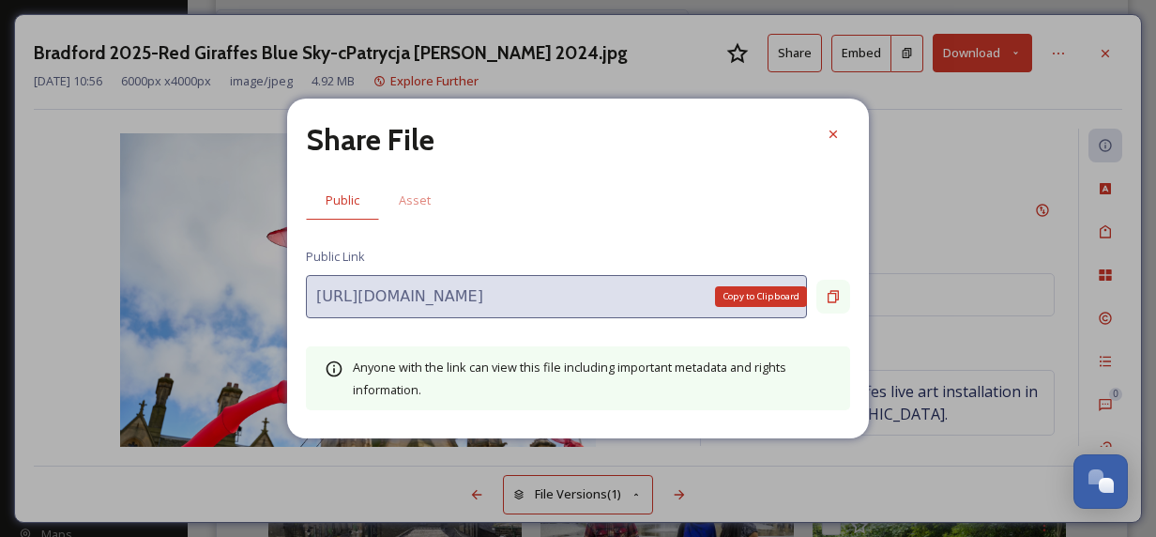
click at [834, 311] on div "Copy to Clipboard" at bounding box center [834, 297] width 34 height 34
